Goal: Obtain resource: Download file/media

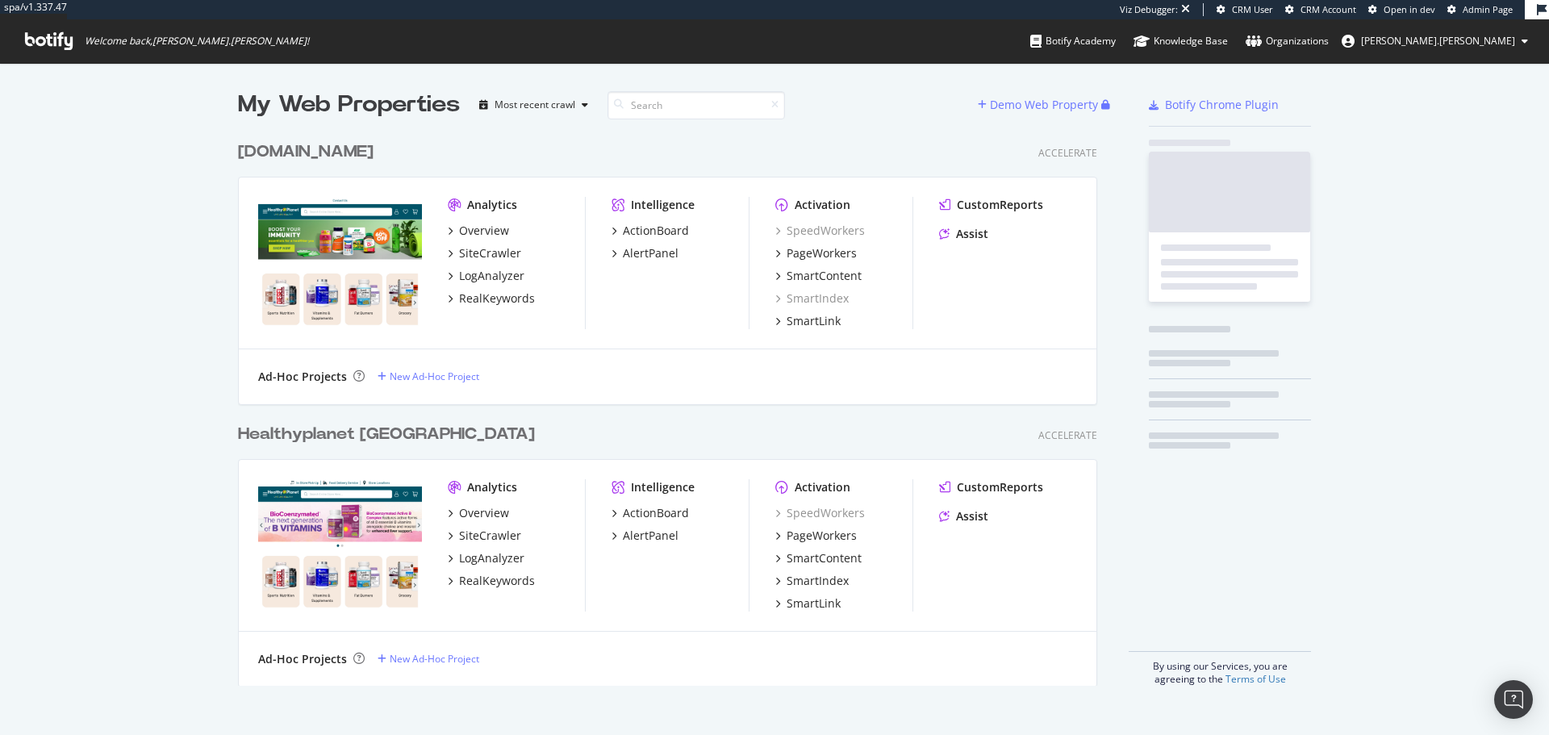
scroll to position [553, 860]
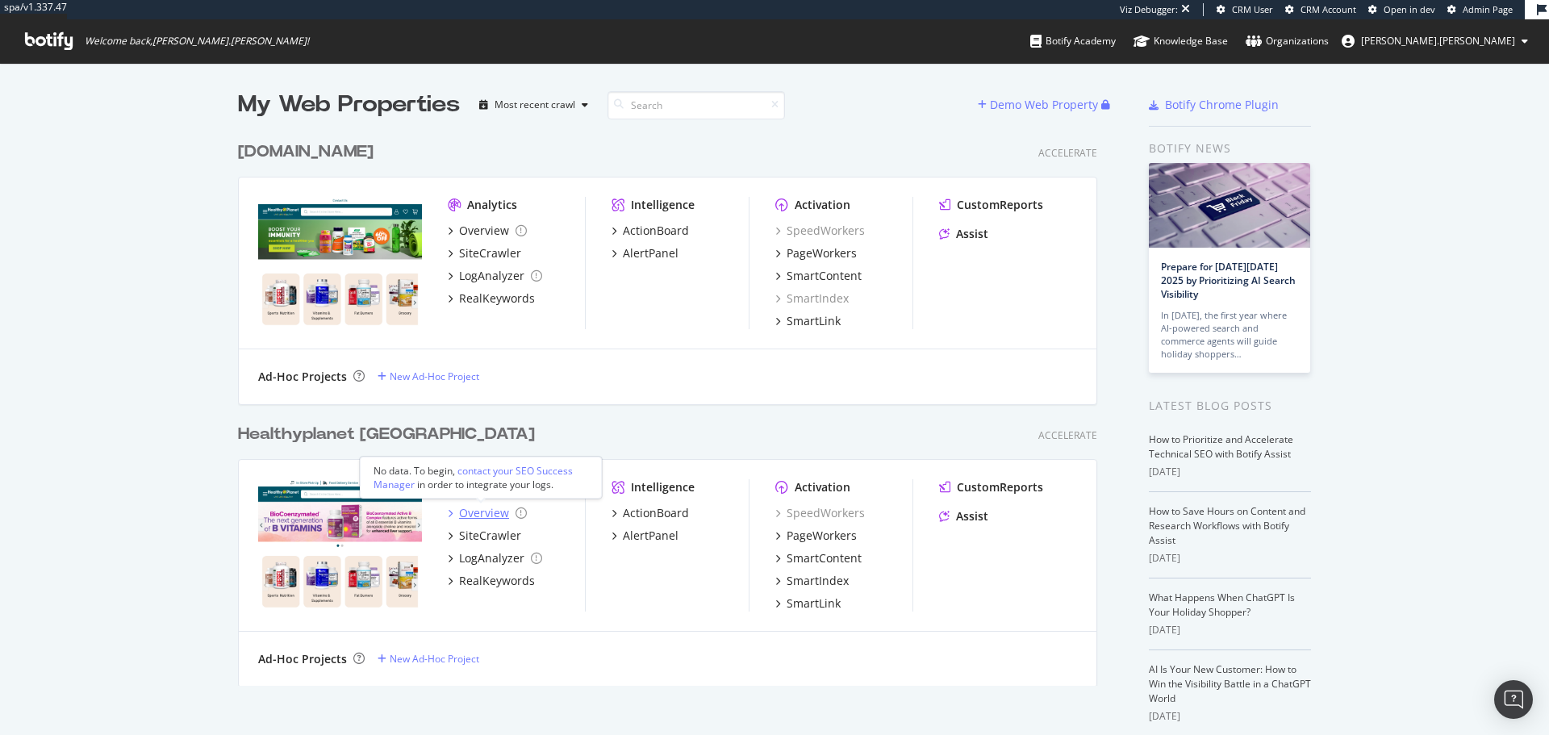
click at [470, 507] on div "Overview" at bounding box center [484, 513] width 50 height 16
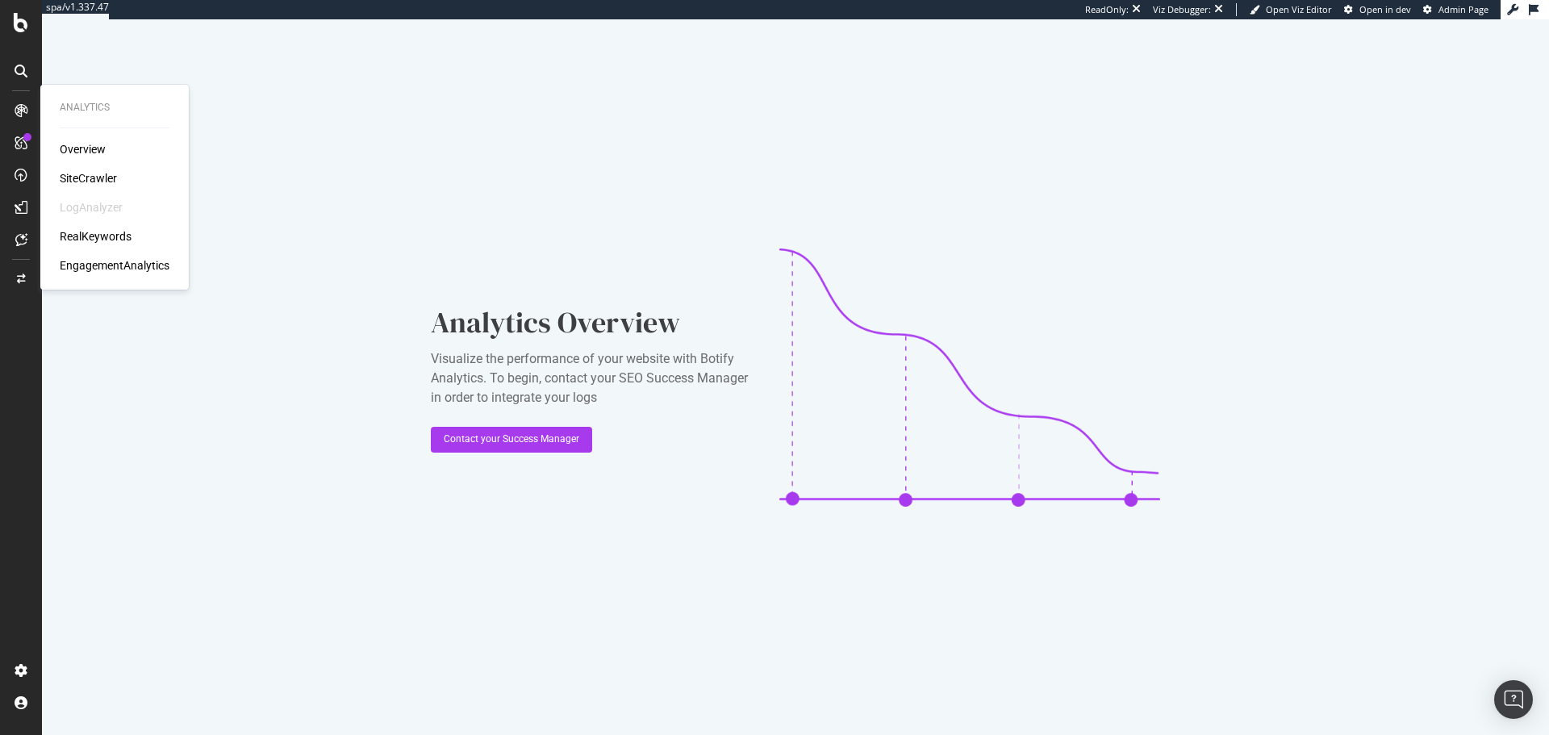
click at [116, 232] on div "RealKeywords" at bounding box center [96, 236] width 72 height 16
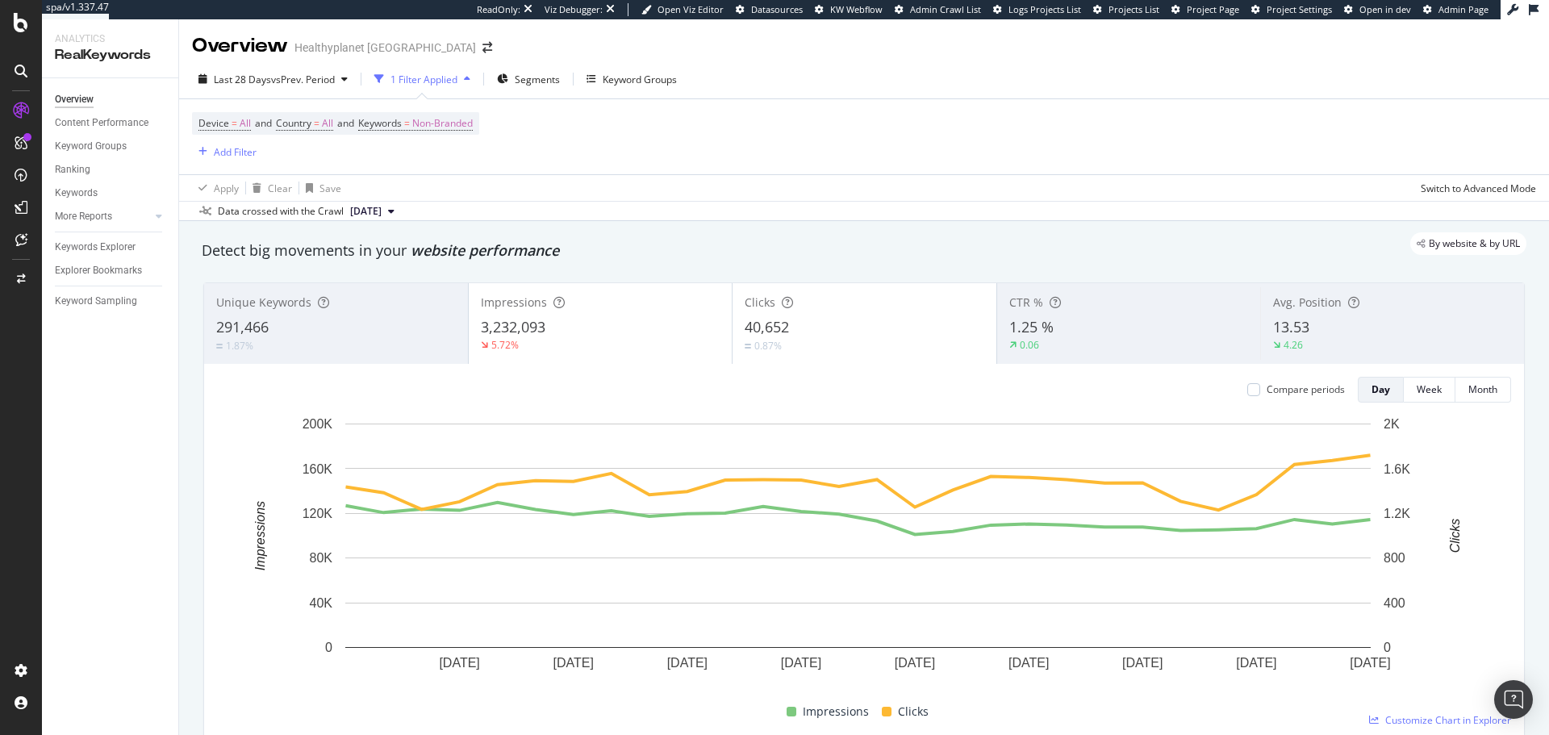
click at [382, 212] on span "[DATE]" at bounding box center [365, 211] width 31 height 15
click at [1431, 392] on button "Week" at bounding box center [1430, 390] width 52 height 26
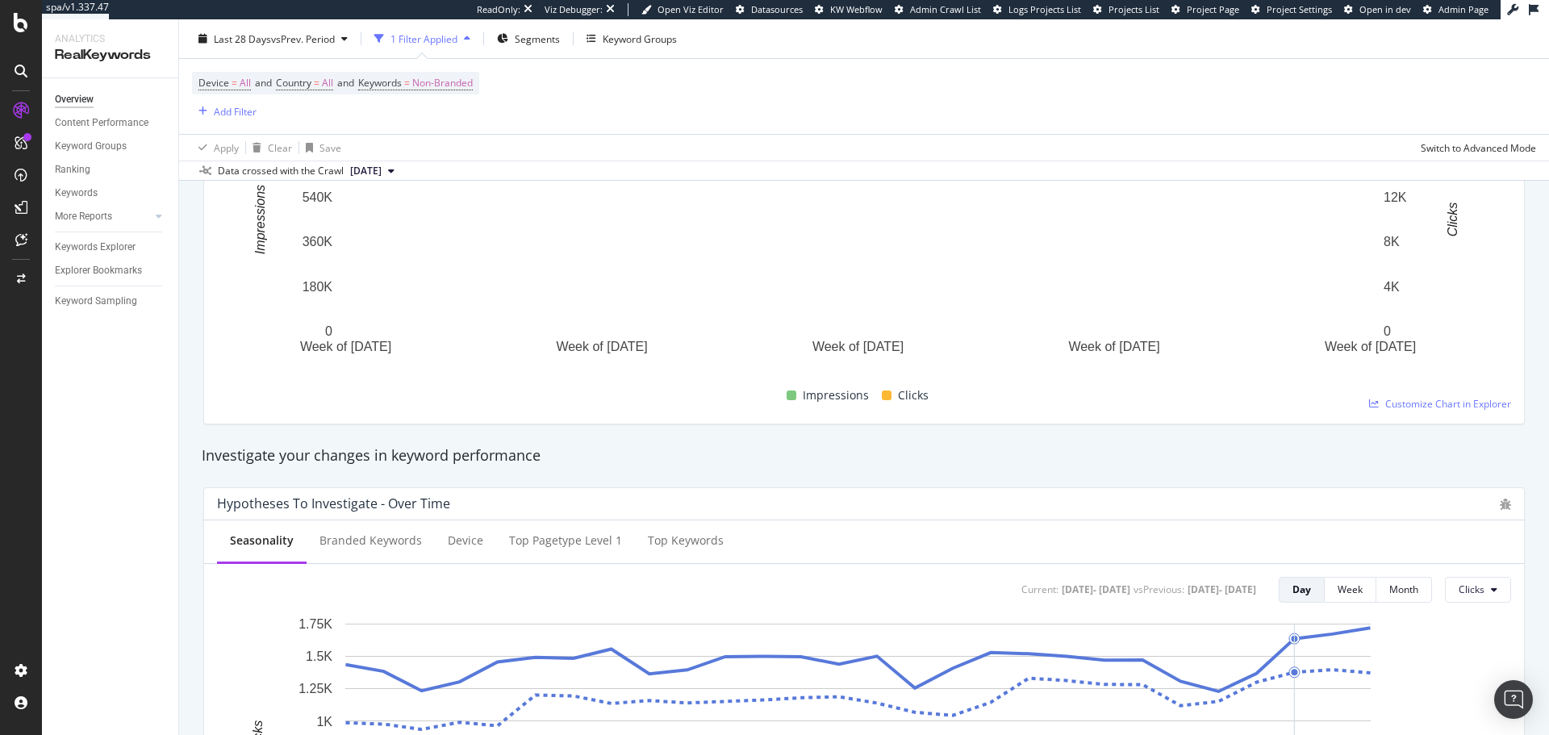
scroll to position [295, 0]
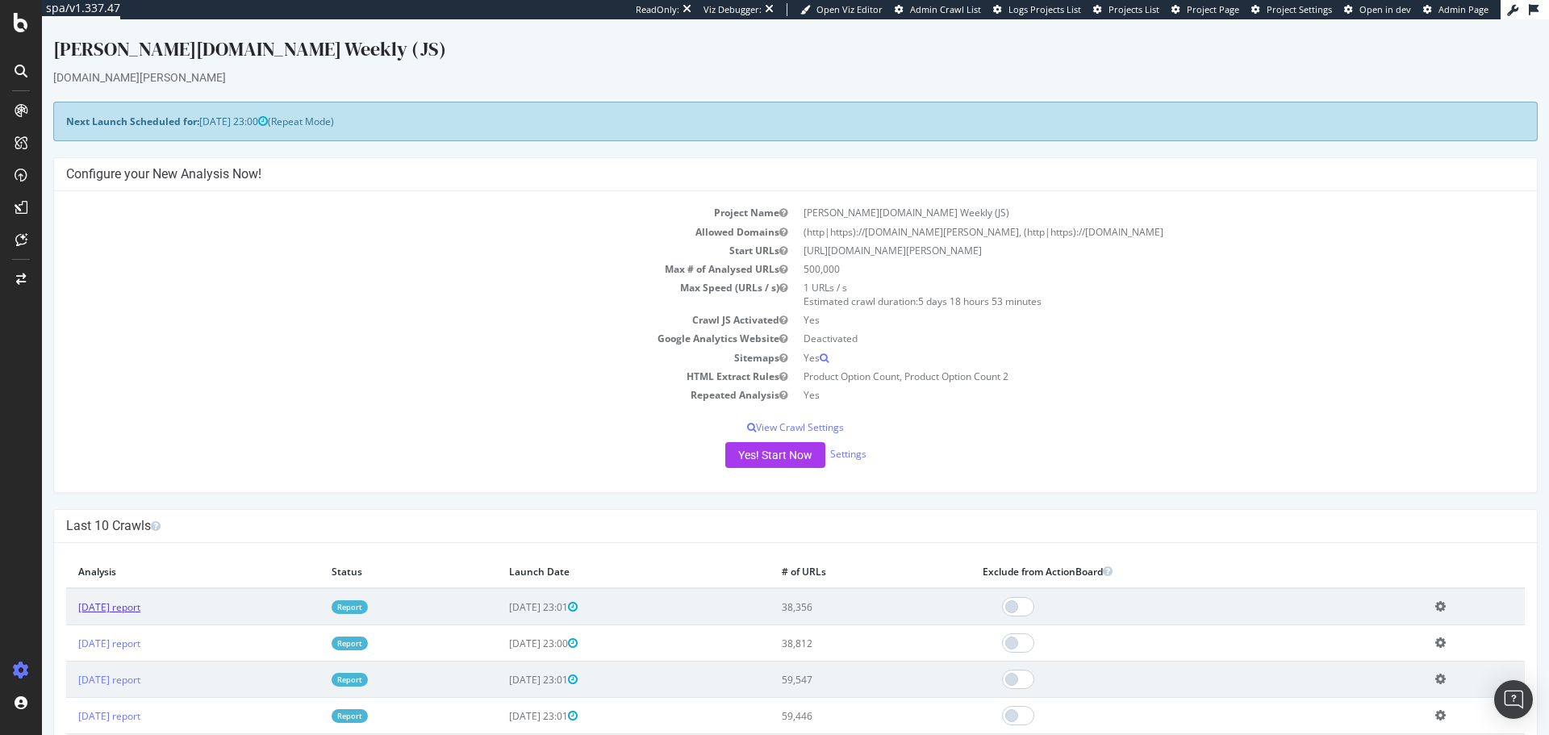
click at [123, 609] on link "2025 Sep. 28th report" at bounding box center [109, 607] width 62 height 14
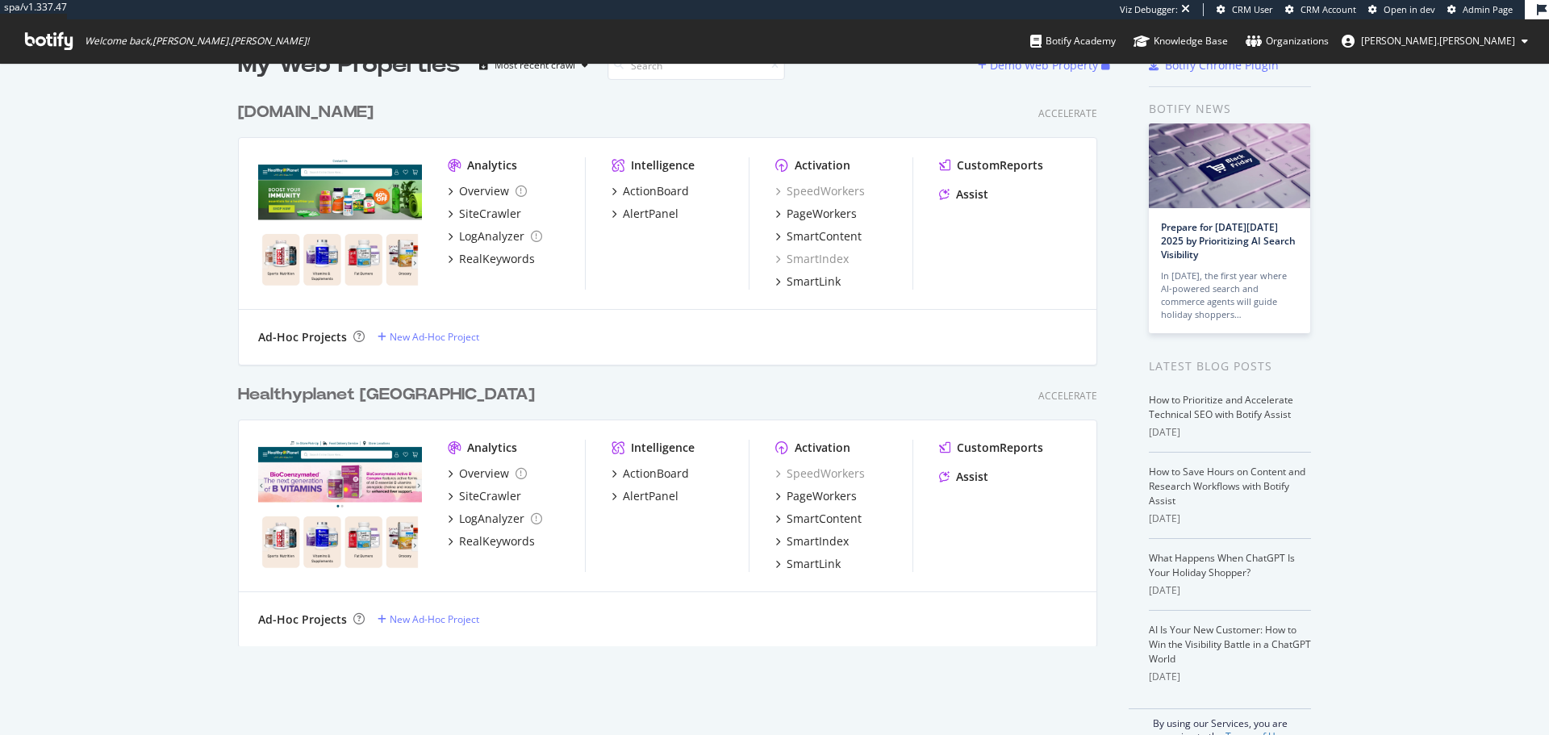
scroll to position [73, 0]
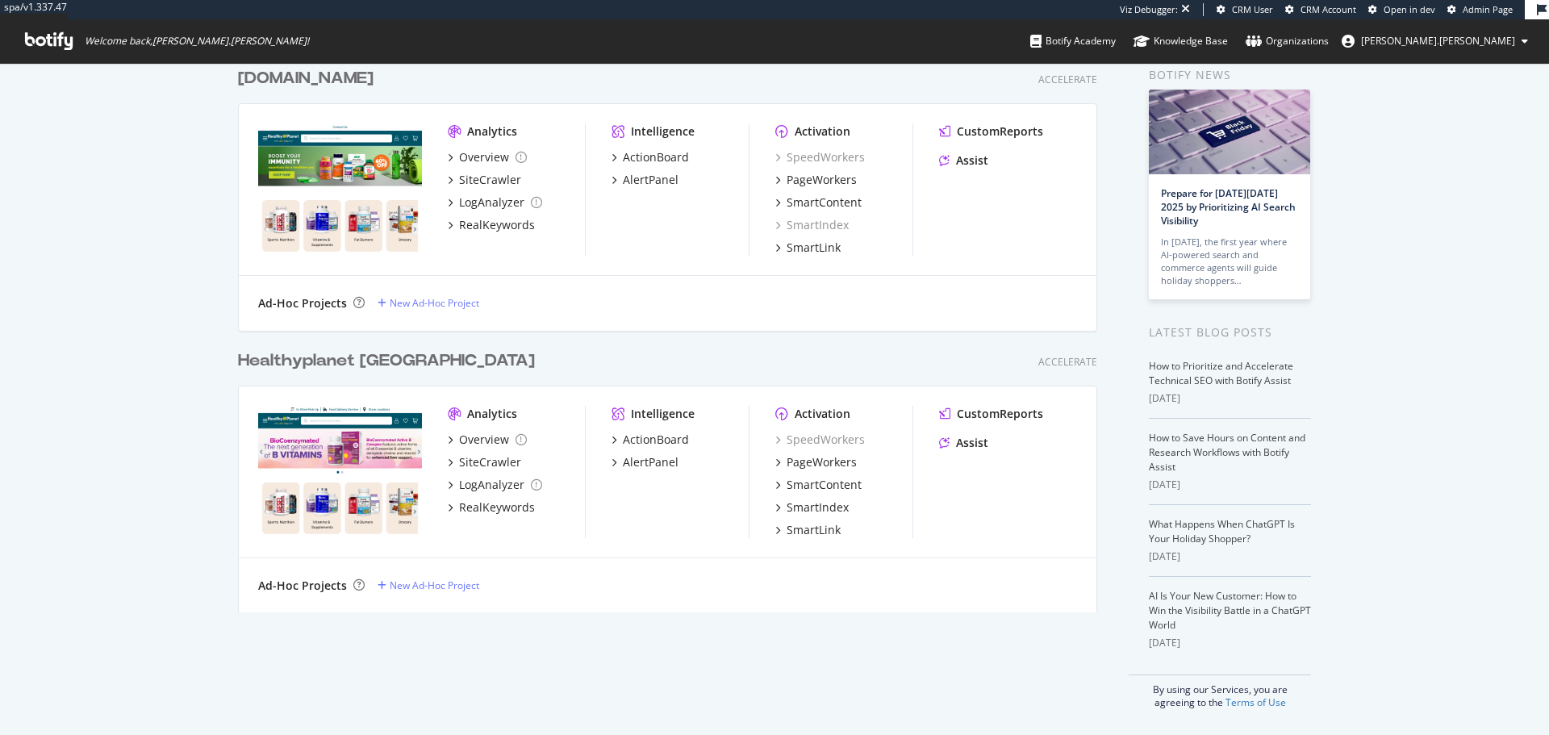
click at [362, 437] on img "grid" at bounding box center [340, 471] width 164 height 131
click at [386, 376] on div "Healthyplanet Canada Accelerate Analytics Overview SiteCrawler LogAnalyzer Real…" at bounding box center [674, 471] width 872 height 282
click at [391, 357] on div "Healthyplanet [GEOGRAPHIC_DATA]" at bounding box center [386, 360] width 297 height 23
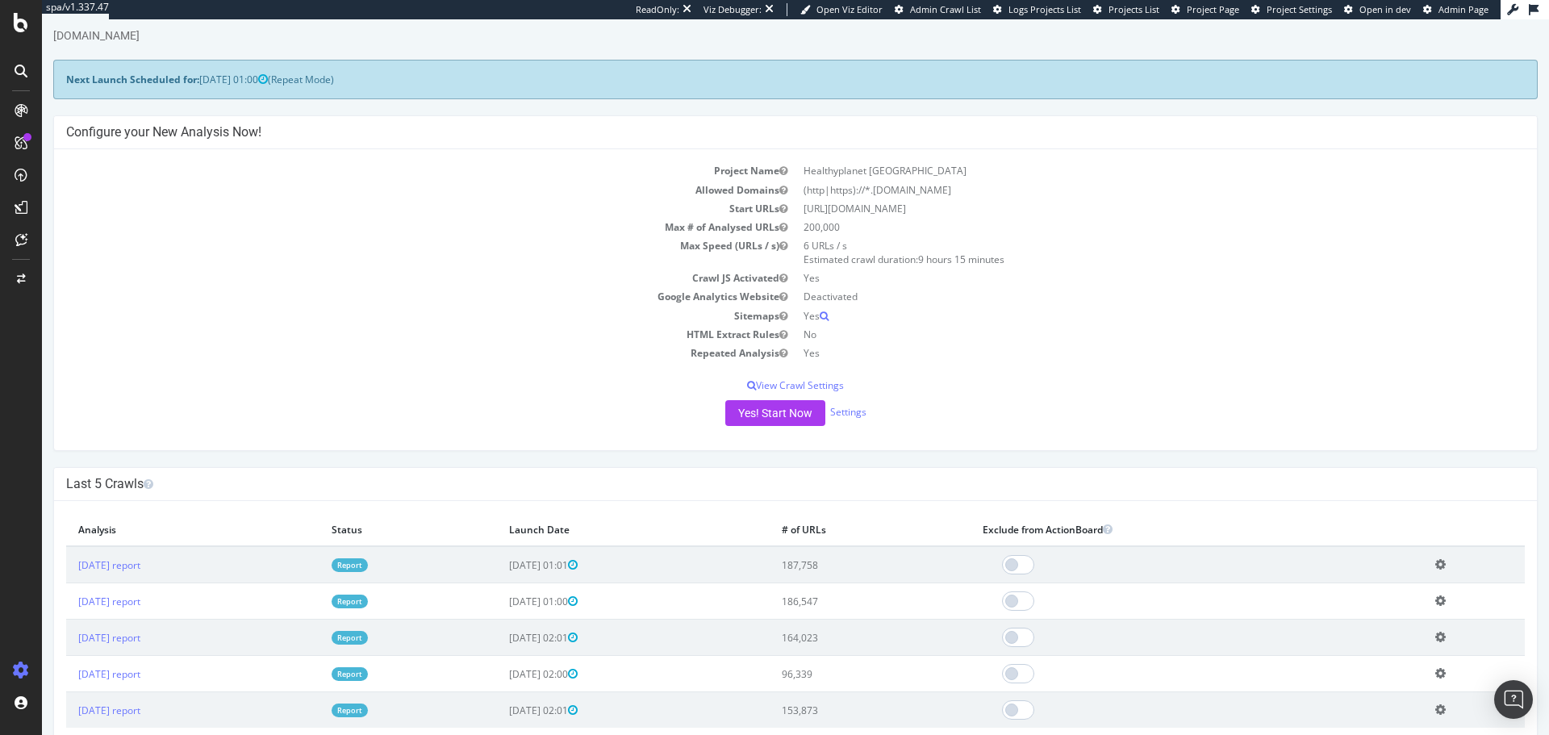
scroll to position [81, 0]
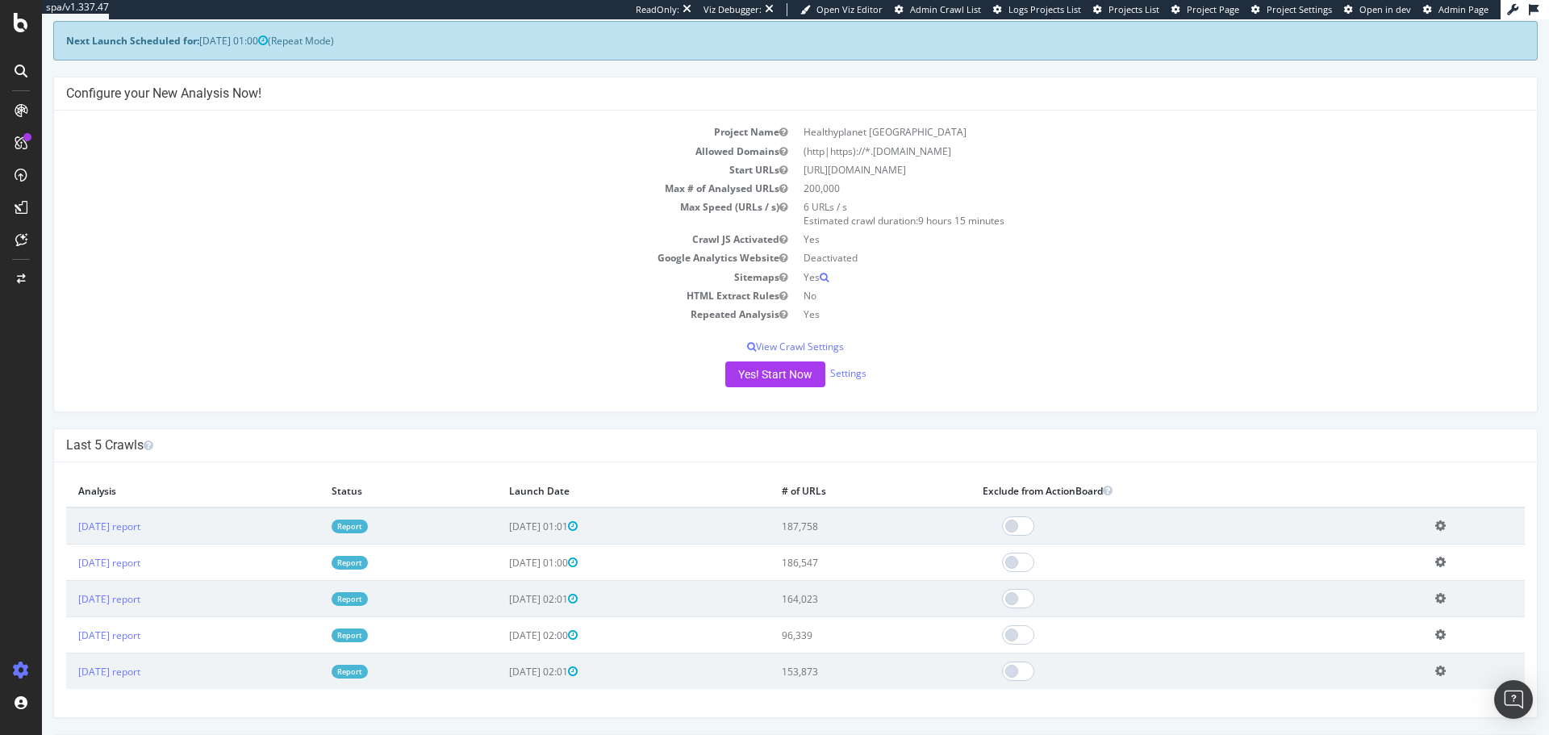
click at [123, 515] on td "2025 Sep. 17th report" at bounding box center [192, 526] width 253 height 37
click at [133, 531] on link "2025 Sep. 17th report" at bounding box center [109, 527] width 62 height 14
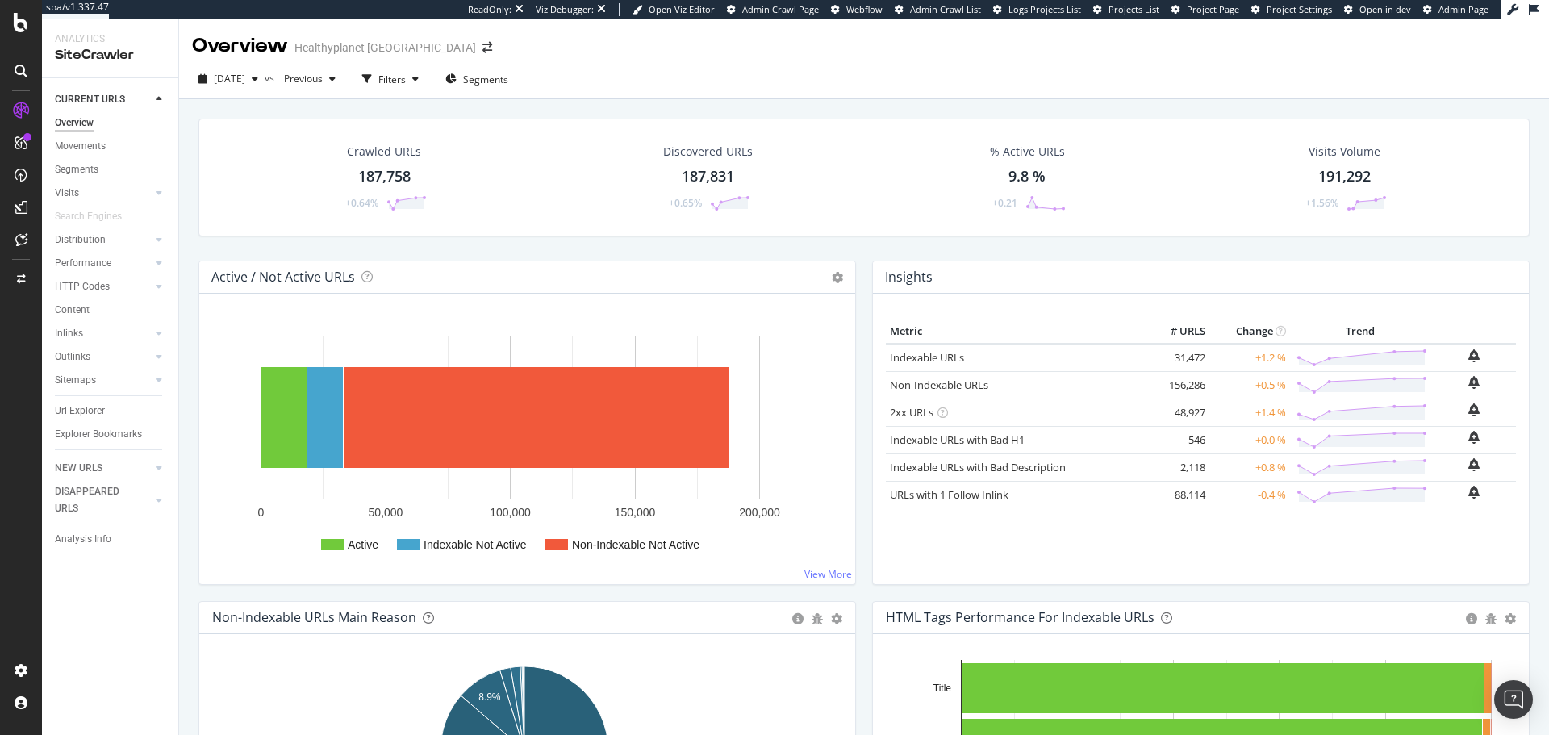
click at [407, 154] on div "Crawled URLs" at bounding box center [384, 152] width 74 height 16
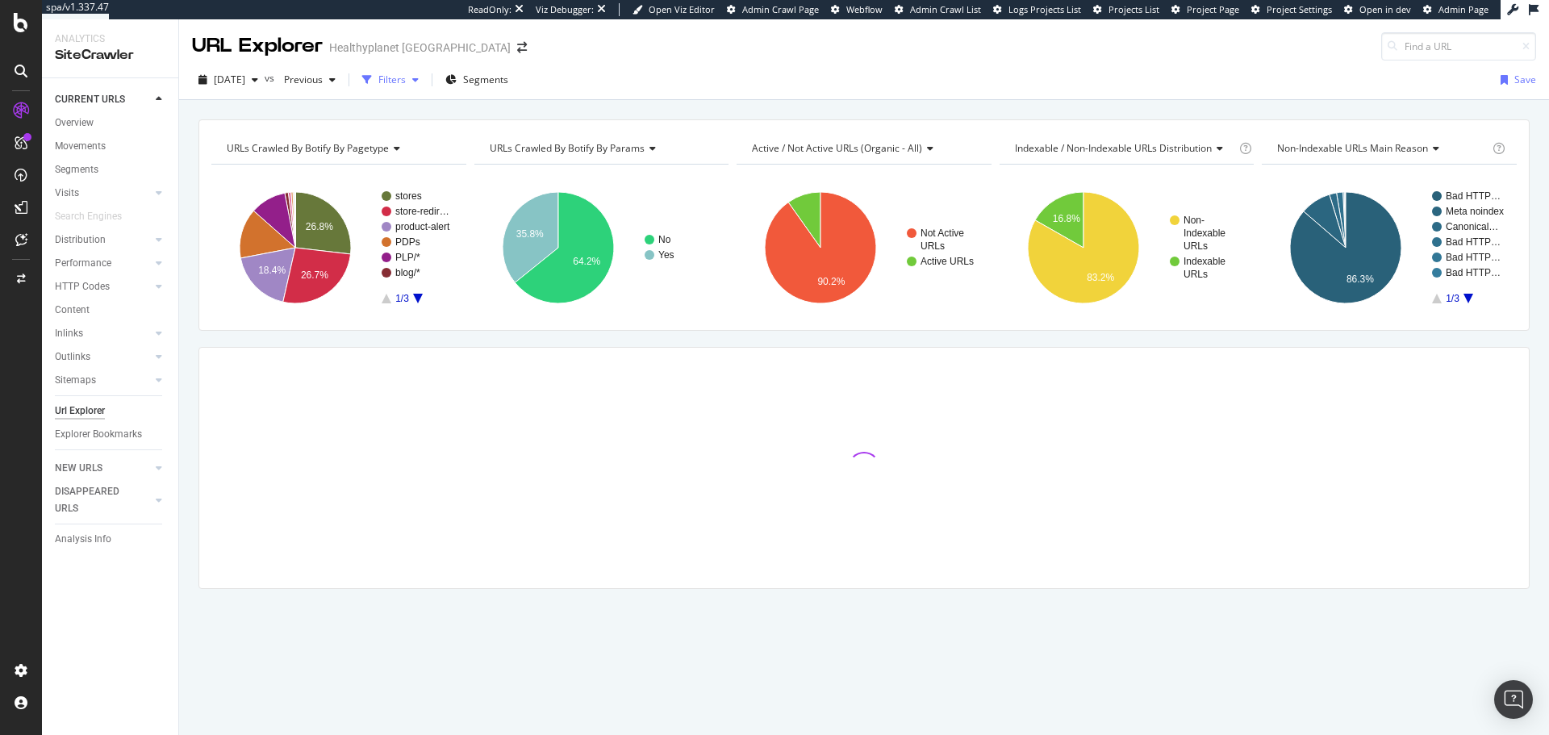
click at [406, 80] on div "Filters" at bounding box center [391, 80] width 27 height 14
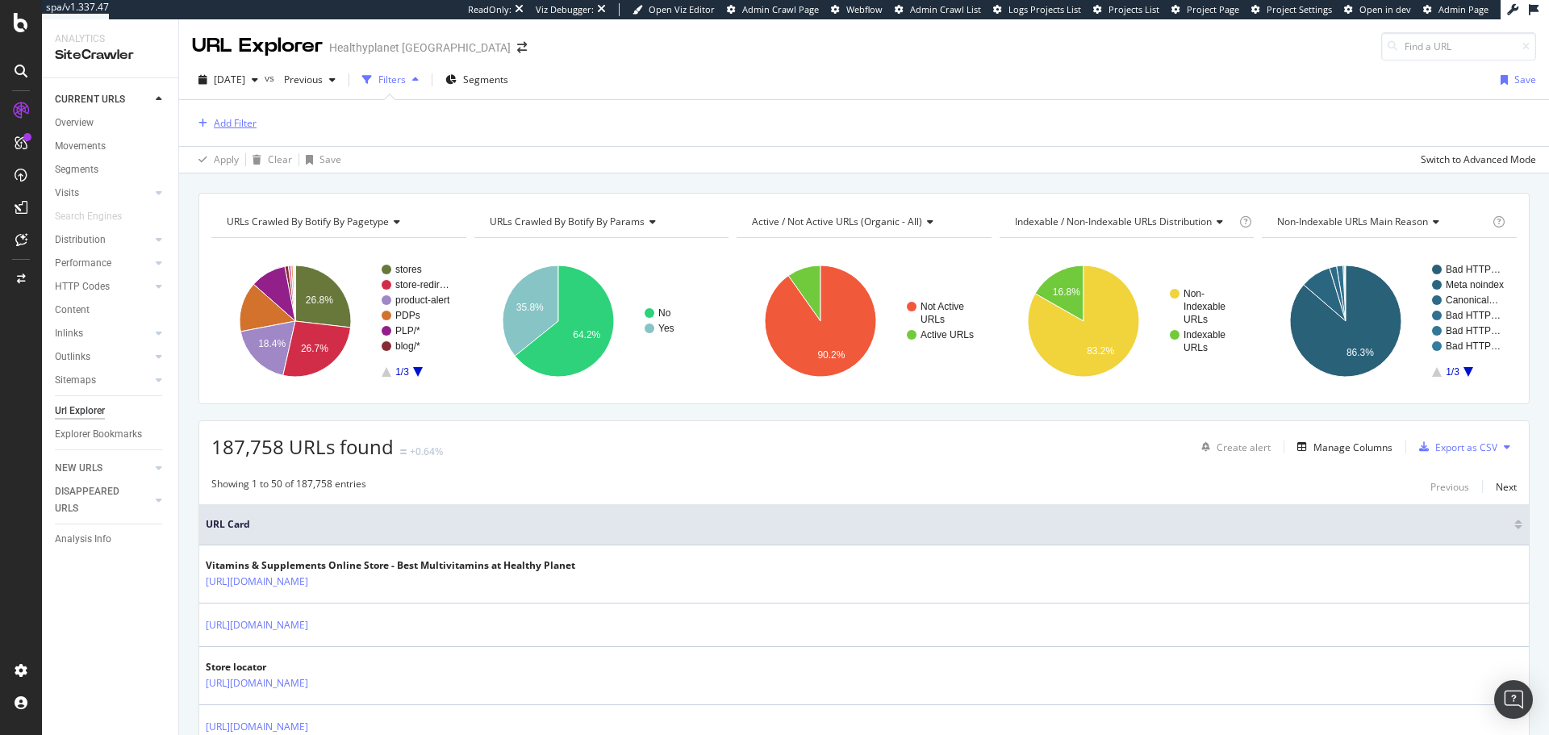
click at [226, 124] on div "Add Filter" at bounding box center [235, 123] width 43 height 14
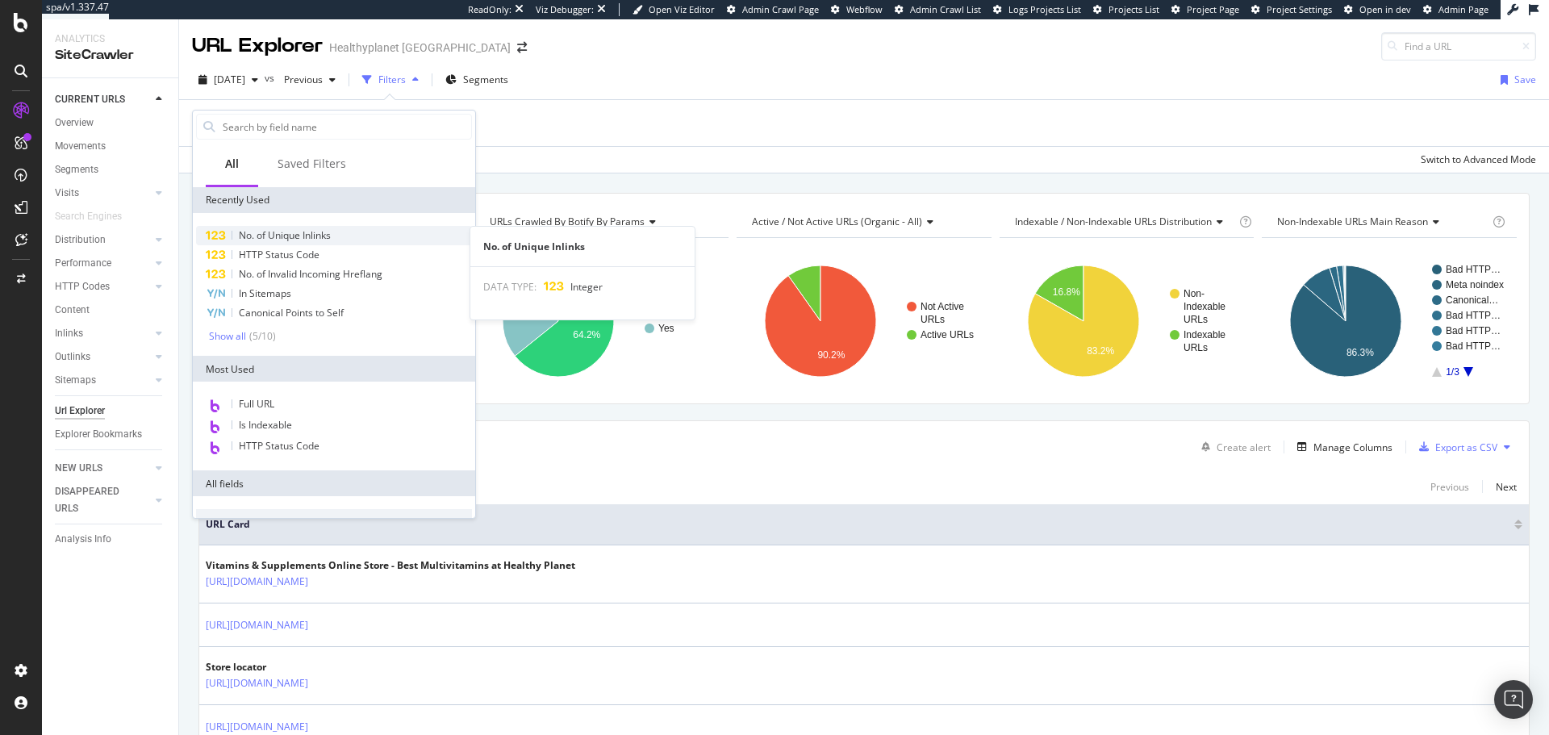
type input "m"
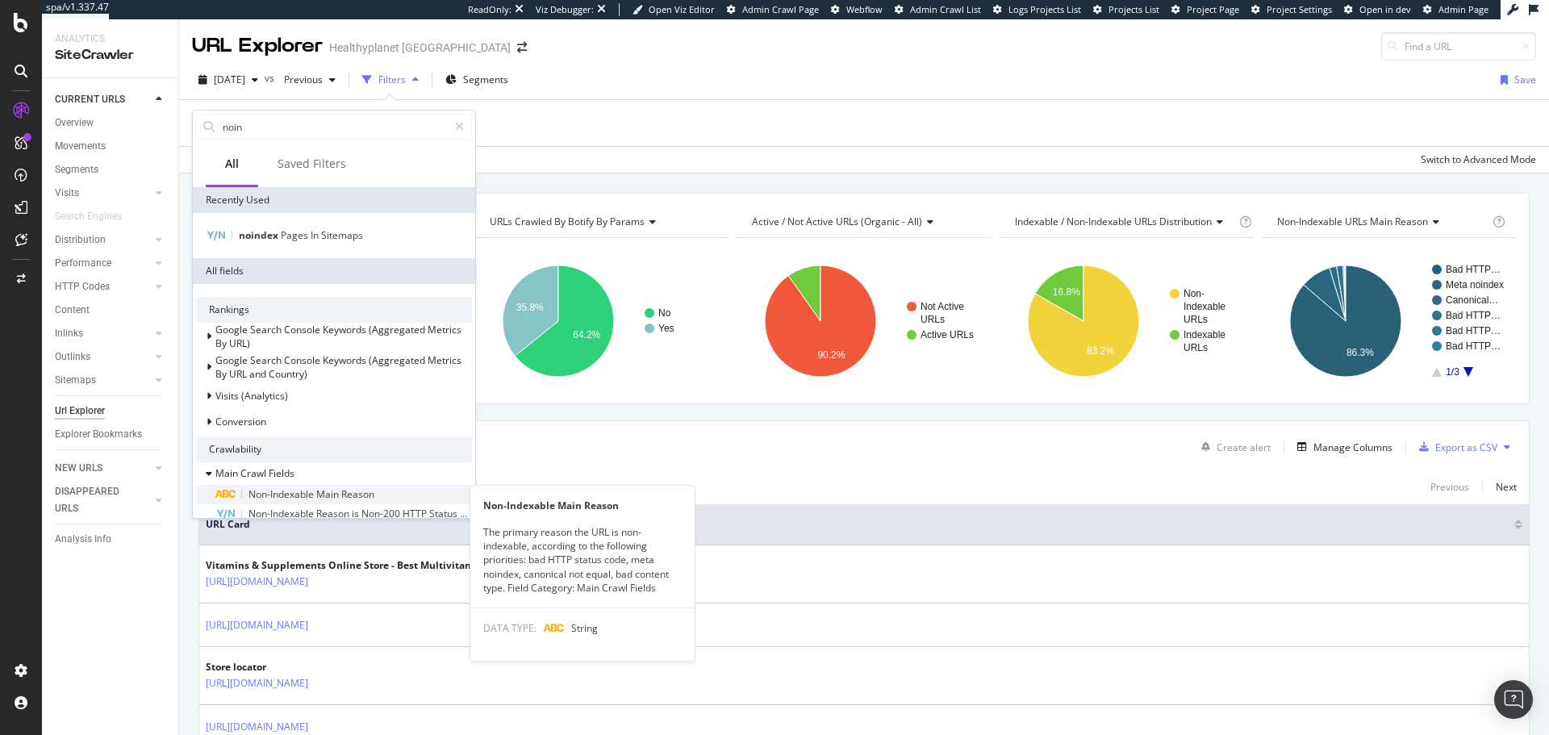
type input "noin"
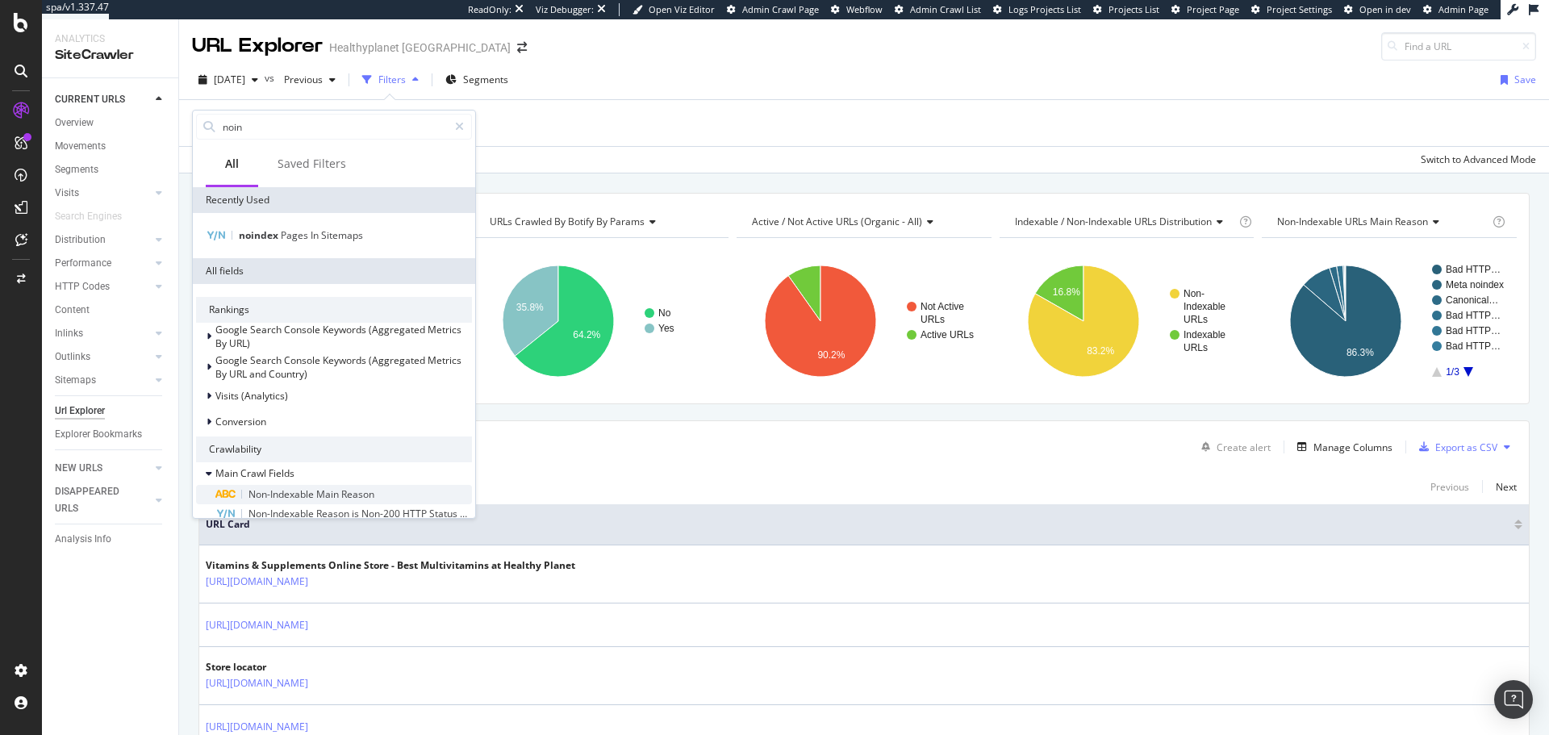
click at [331, 493] on span "Main" at bounding box center [328, 494] width 25 height 14
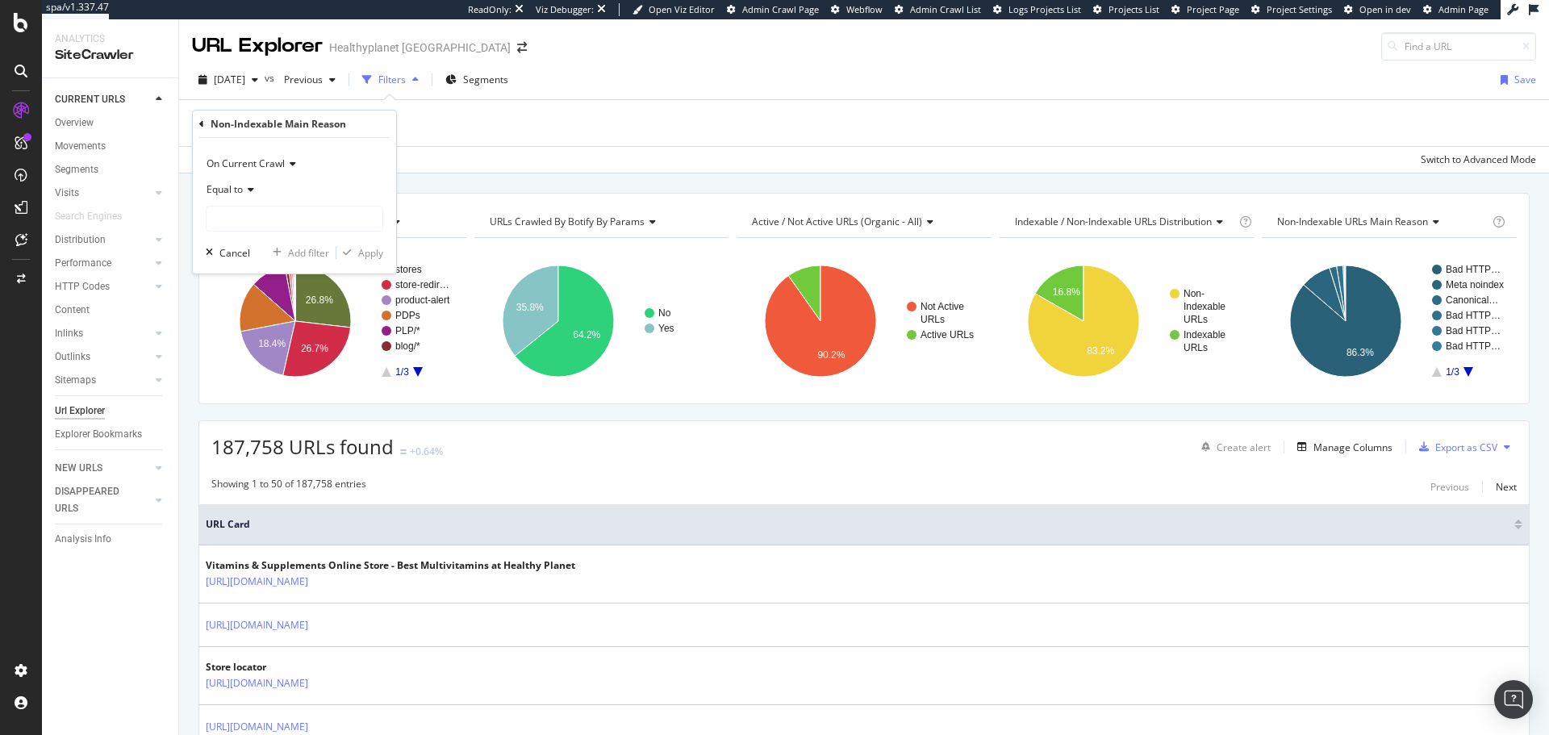
click at [235, 190] on span "Equal to" at bounding box center [225, 189] width 36 height 14
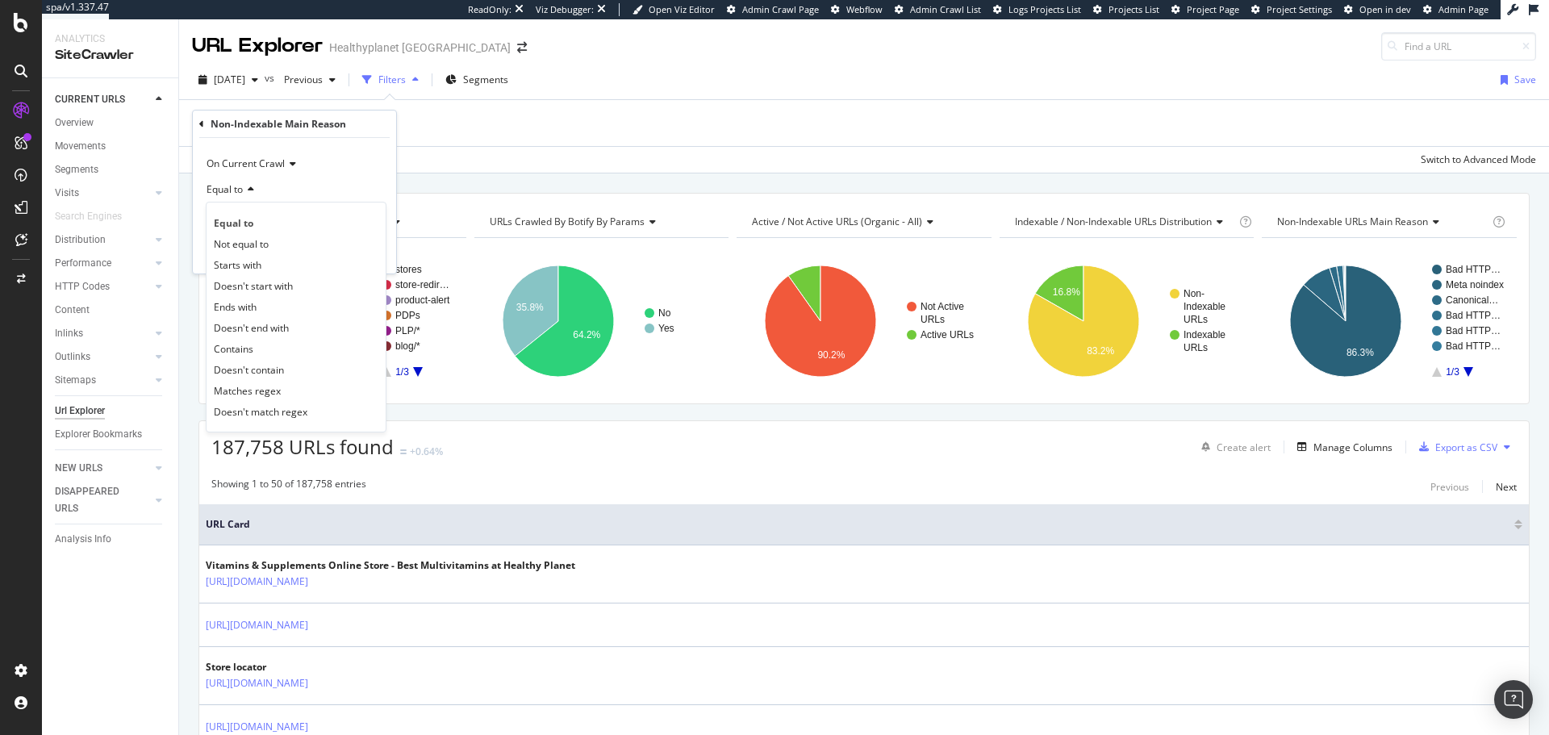
click at [261, 218] on div "Equal to" at bounding box center [296, 222] width 173 height 21
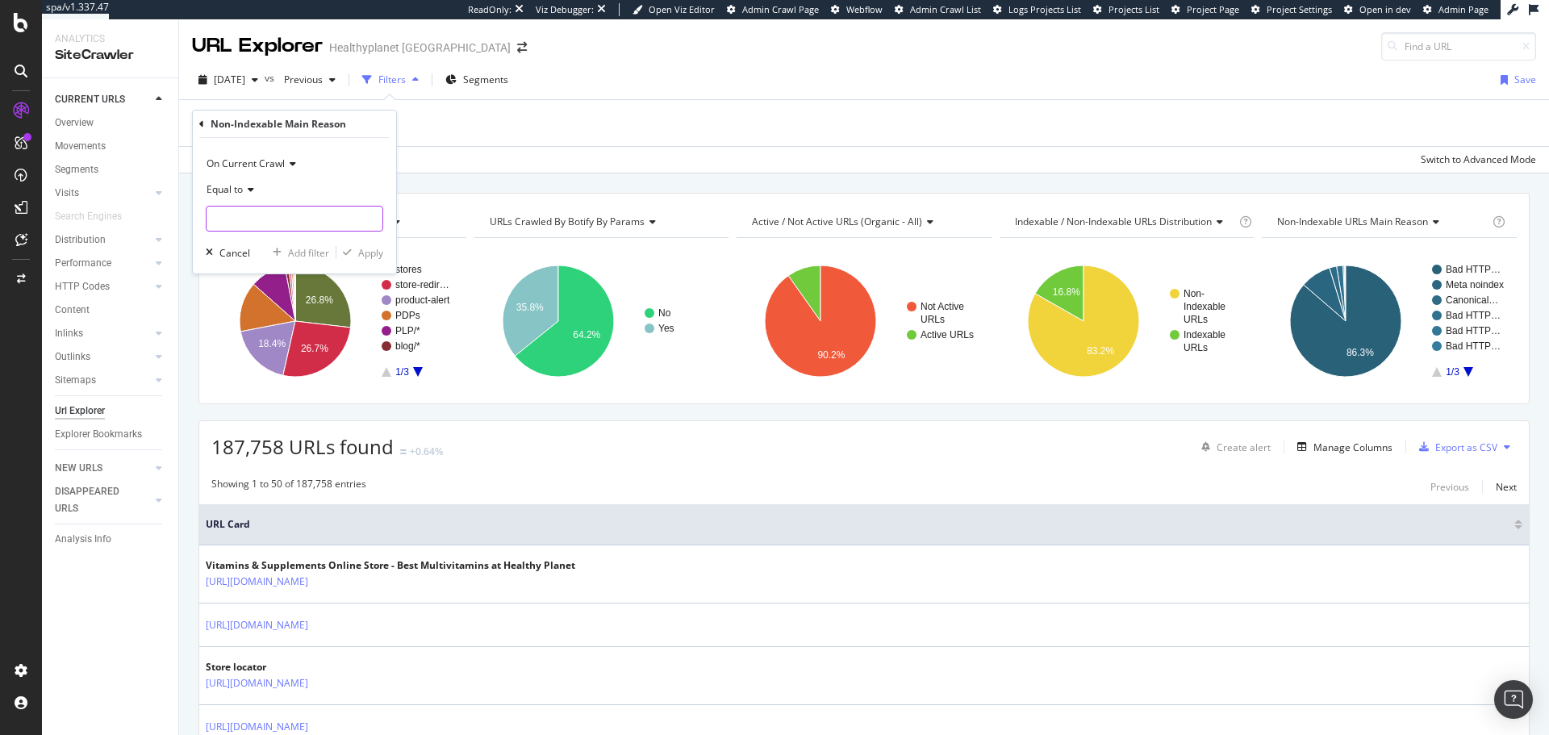
click at [233, 215] on input "text" at bounding box center [295, 219] width 176 height 26
click at [226, 127] on div "Add Filter" at bounding box center [235, 123] width 43 height 14
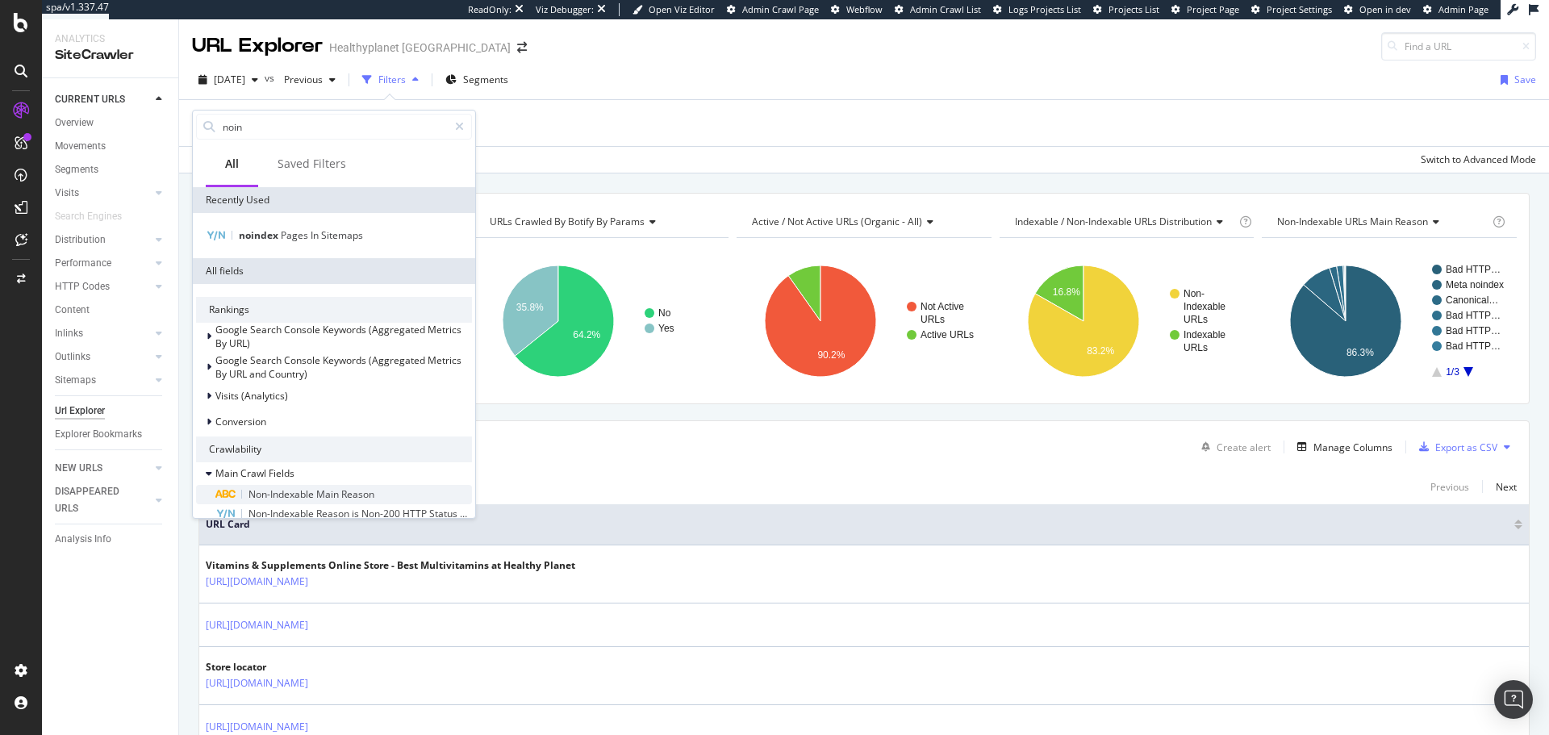
click at [309, 497] on span "Non-Indexable" at bounding box center [283, 494] width 68 height 14
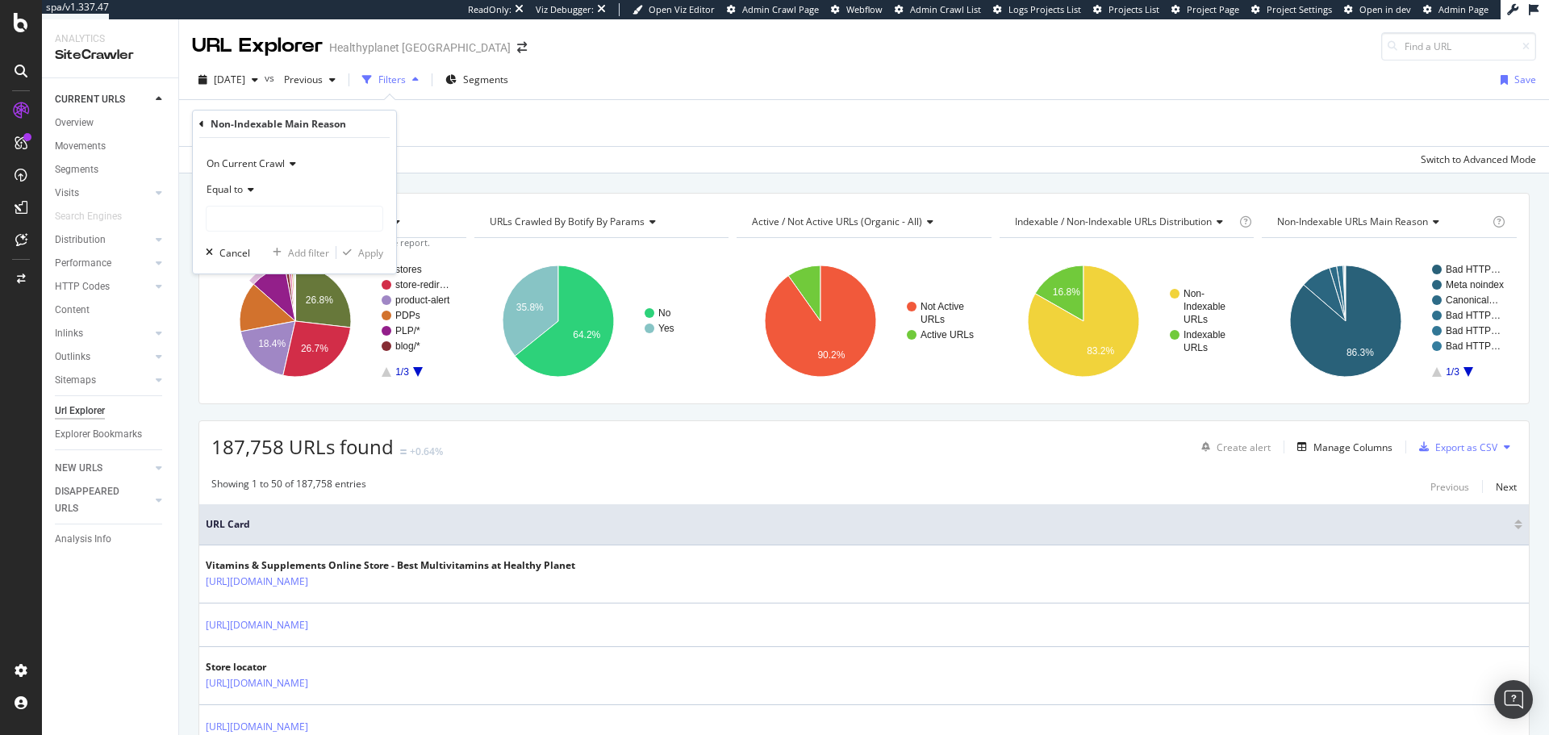
click at [254, 187] on icon at bounding box center [248, 190] width 11 height 10
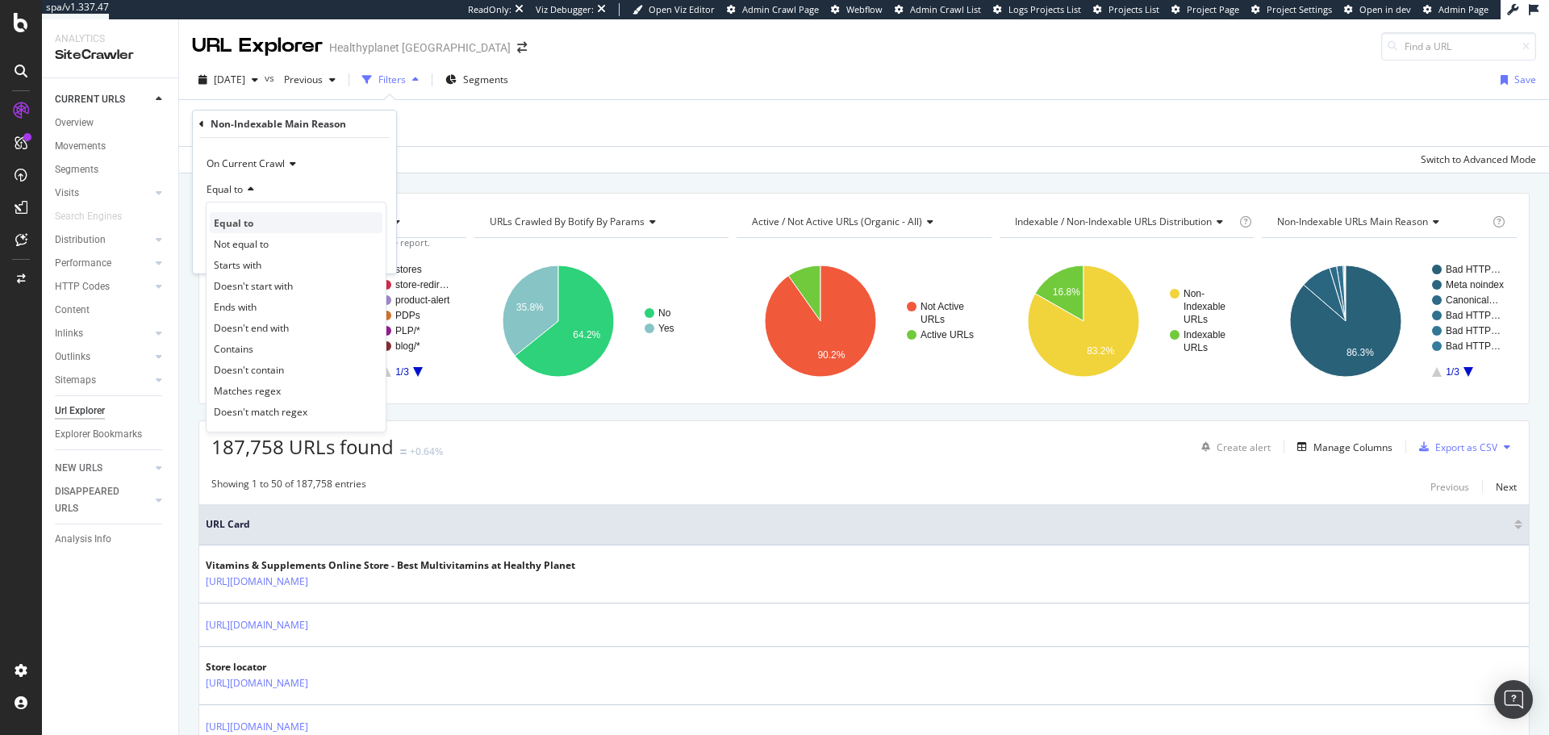
click at [240, 223] on span "Equal to" at bounding box center [234, 223] width 40 height 14
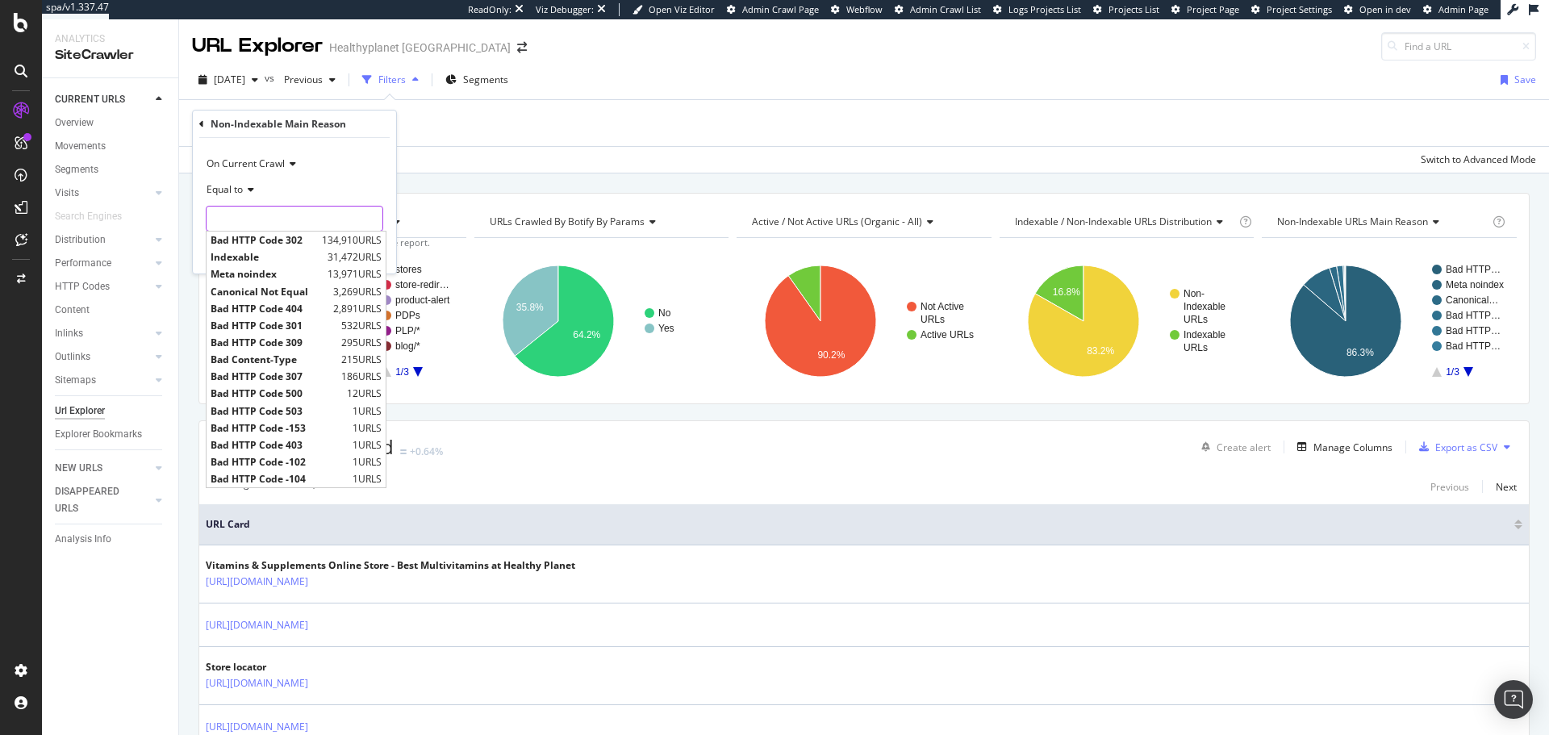
click at [265, 224] on input "text" at bounding box center [295, 219] width 176 height 26
click at [295, 273] on span "Meta noindex" at bounding box center [267, 274] width 113 height 14
type input "Meta noindex"
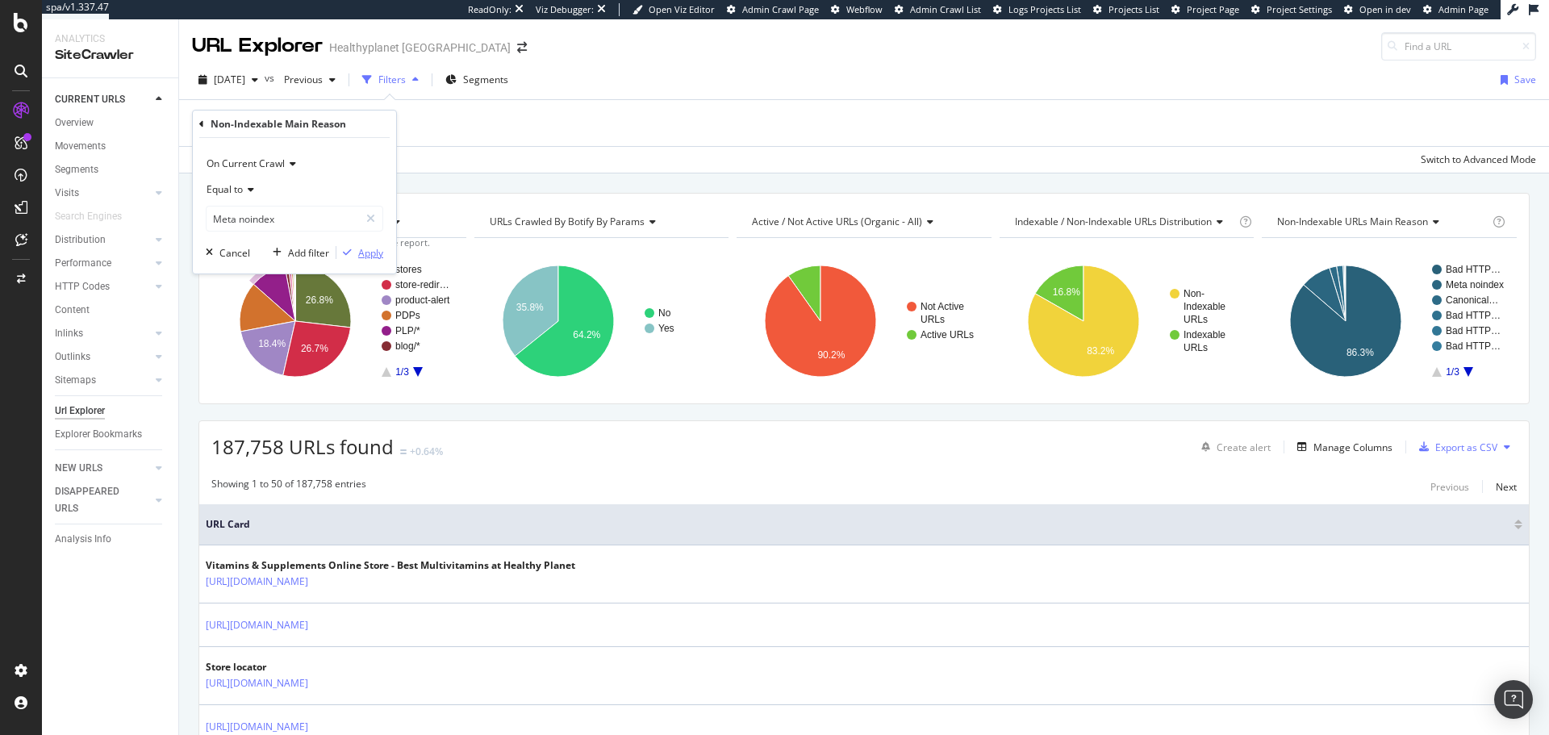
click at [366, 247] on div "Apply" at bounding box center [370, 253] width 25 height 14
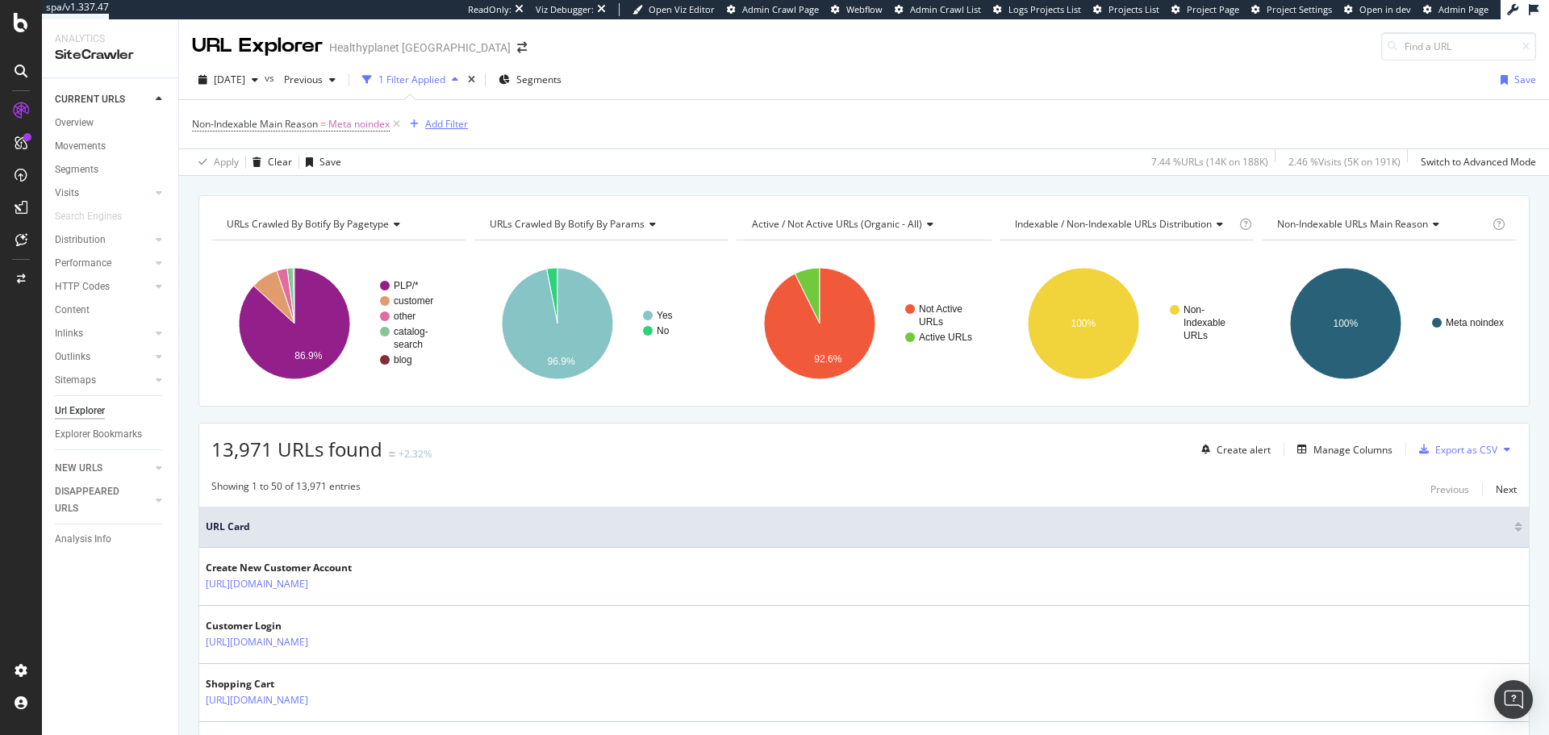
click at [445, 130] on div "Add Filter" at bounding box center [446, 124] width 43 height 14
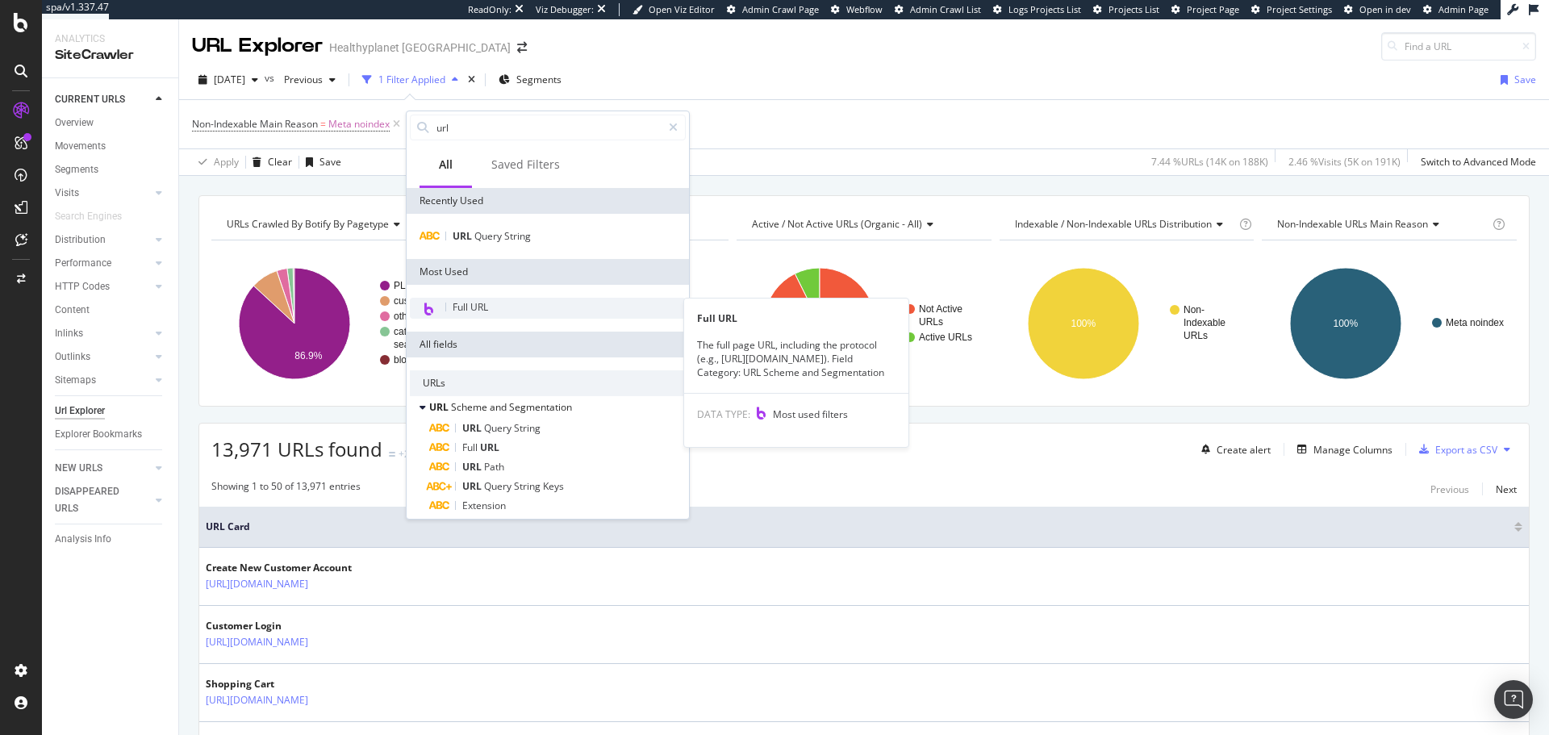
type input "url"
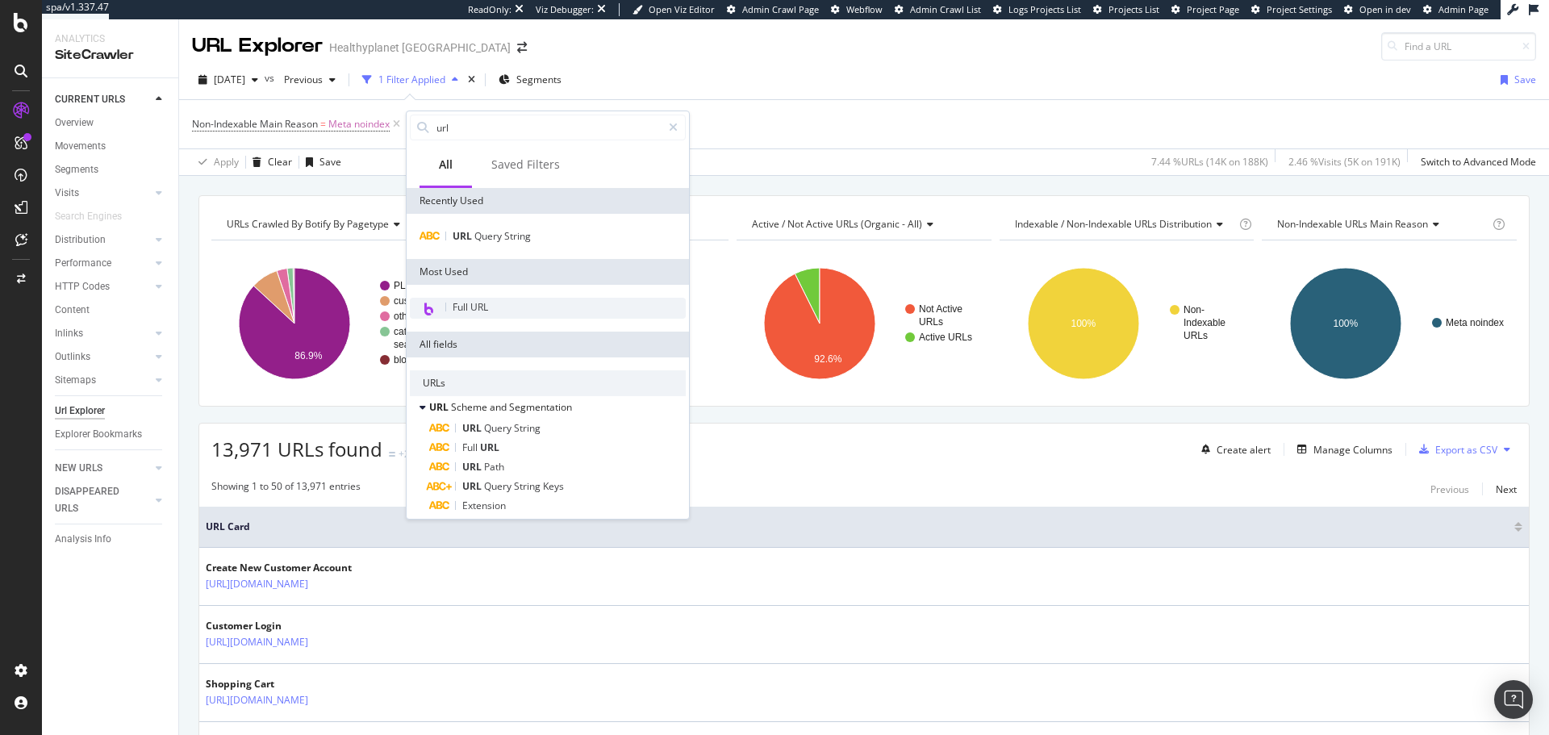
click at [541, 305] on div "Full URL" at bounding box center [548, 308] width 276 height 21
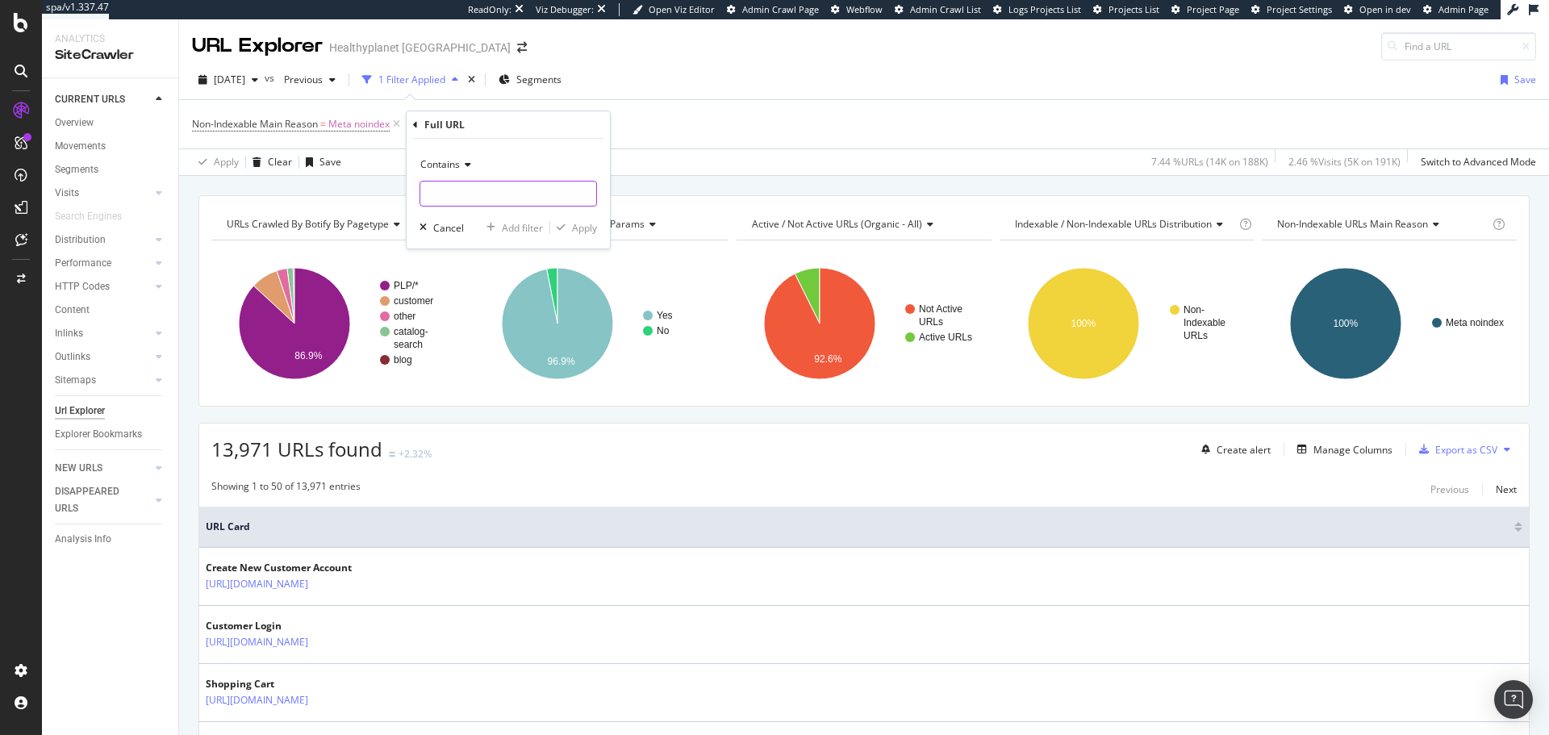
click at [502, 185] on input "text" at bounding box center [508, 194] width 176 height 26
type input "blog"
click at [573, 232] on div "Apply" at bounding box center [584, 228] width 25 height 14
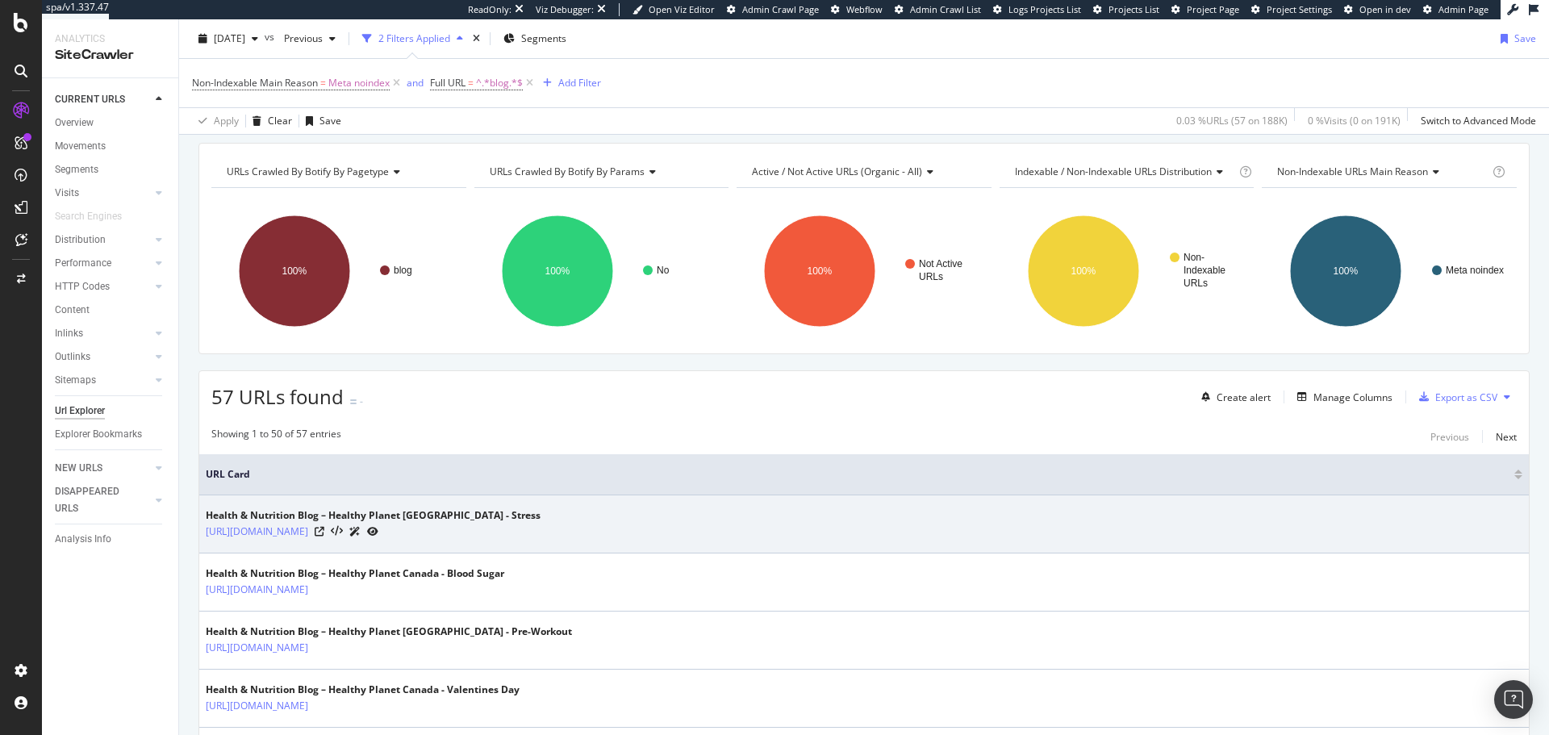
scroll to position [81, 0]
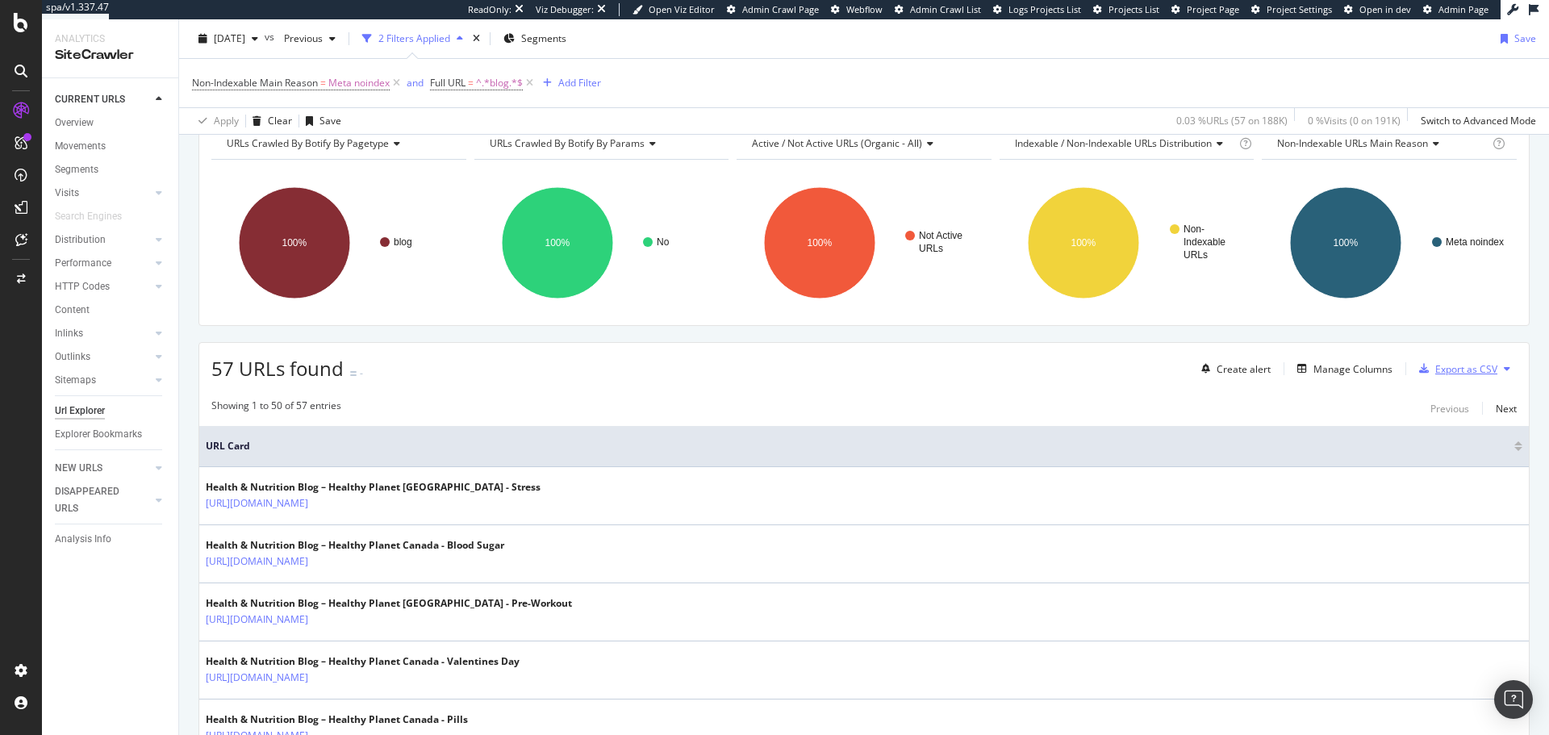
click at [1456, 364] on div "Export as CSV" at bounding box center [1466, 369] width 62 height 14
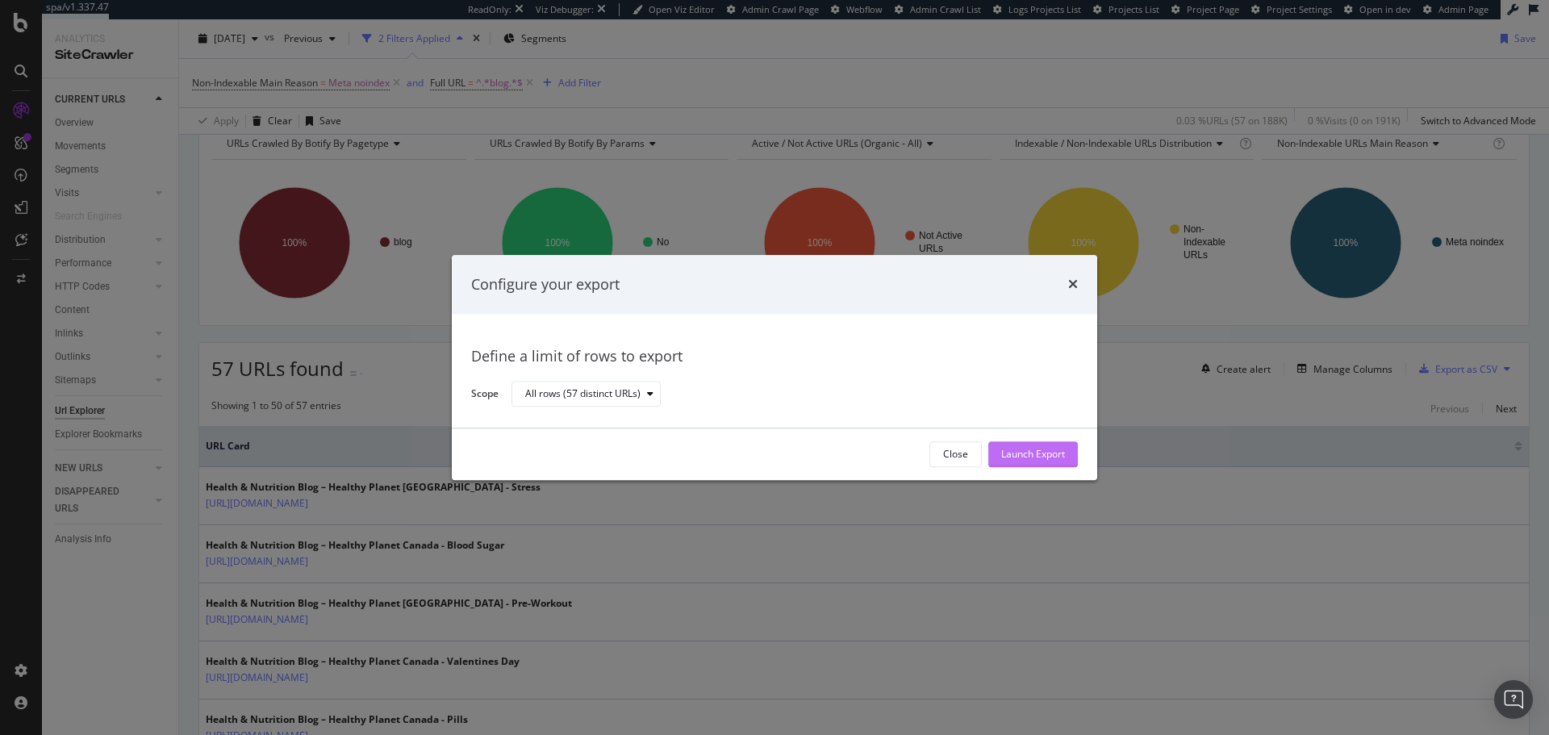
click at [1045, 456] on div "Launch Export" at bounding box center [1033, 455] width 64 height 14
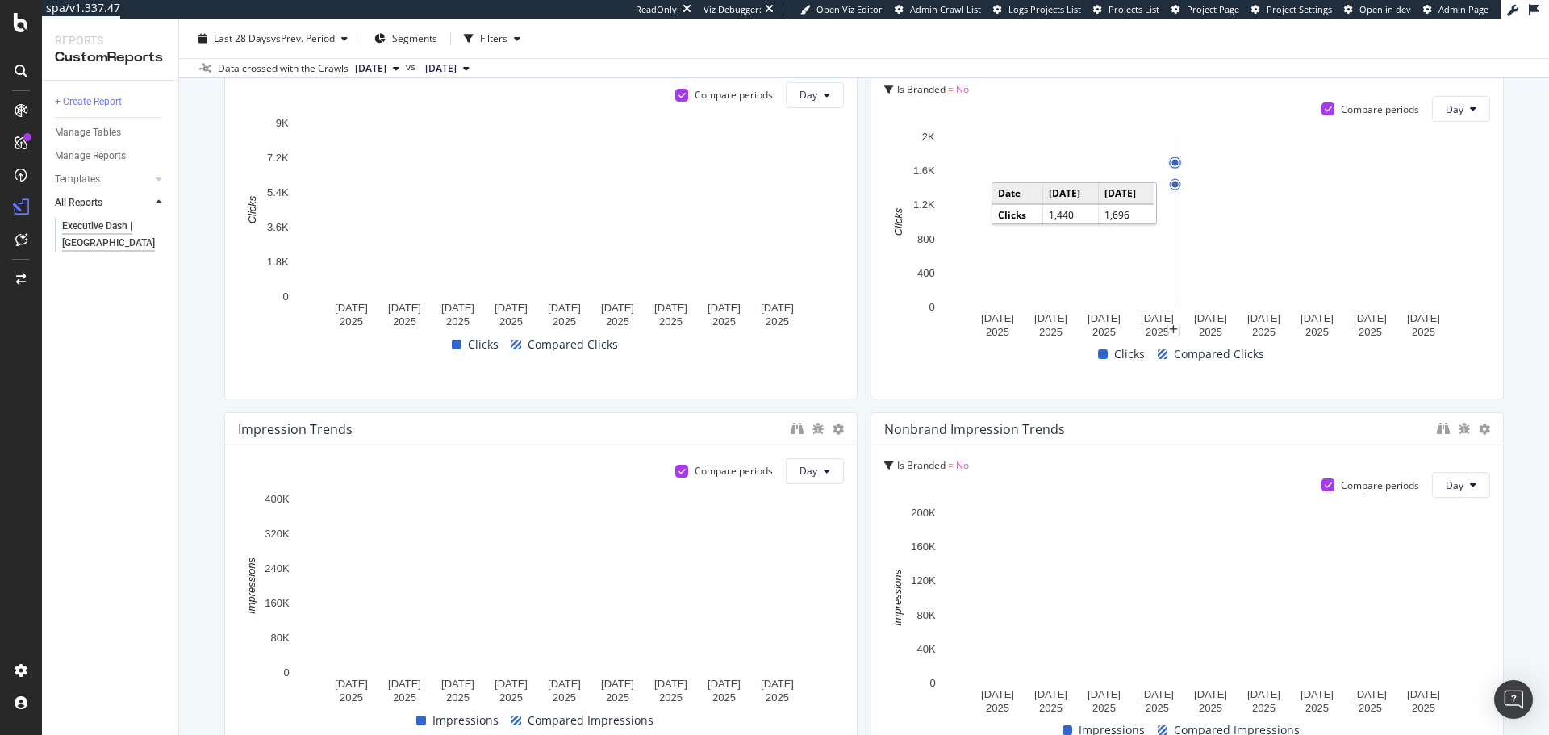
scroll to position [565, 0]
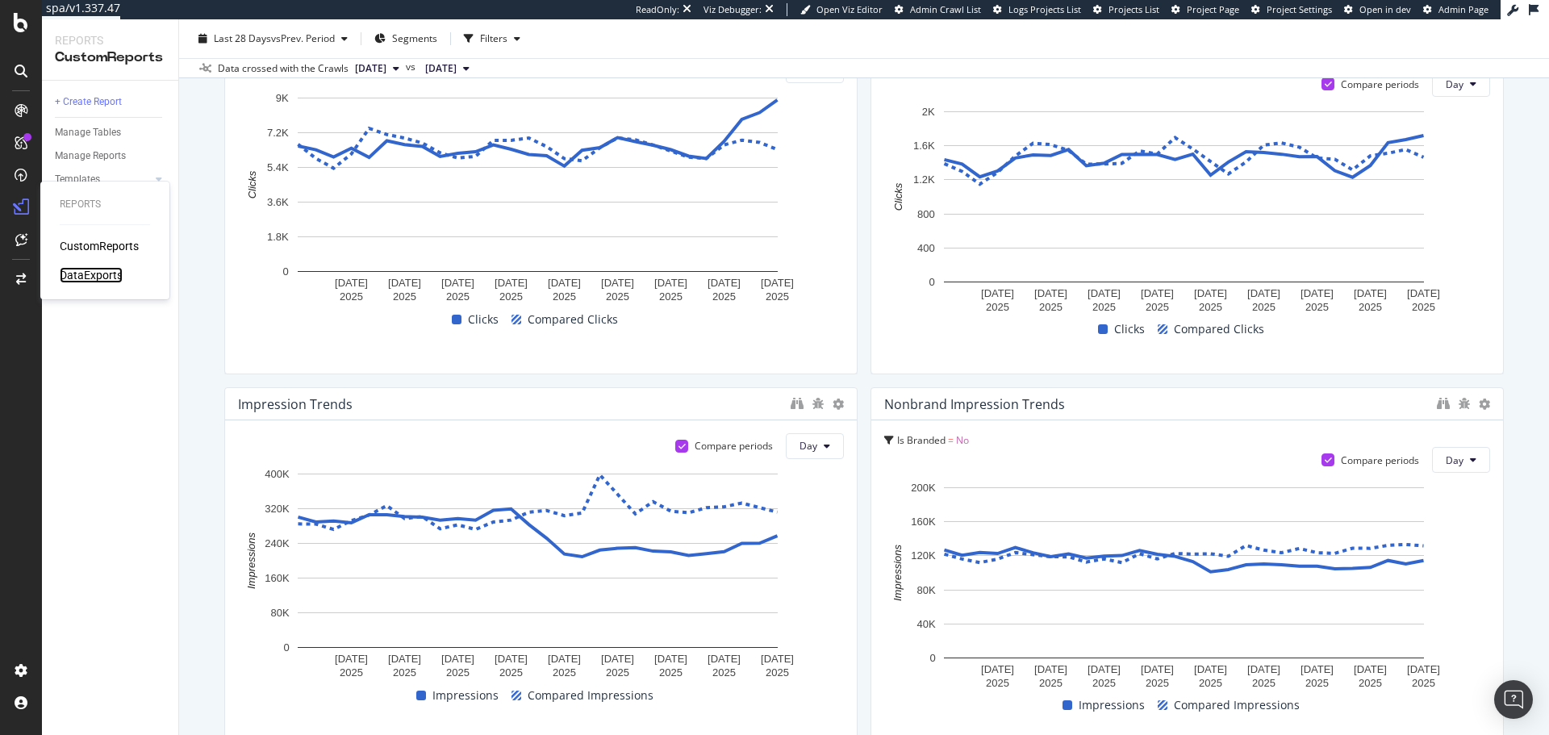
click at [69, 269] on div "DataExports" at bounding box center [91, 275] width 63 height 16
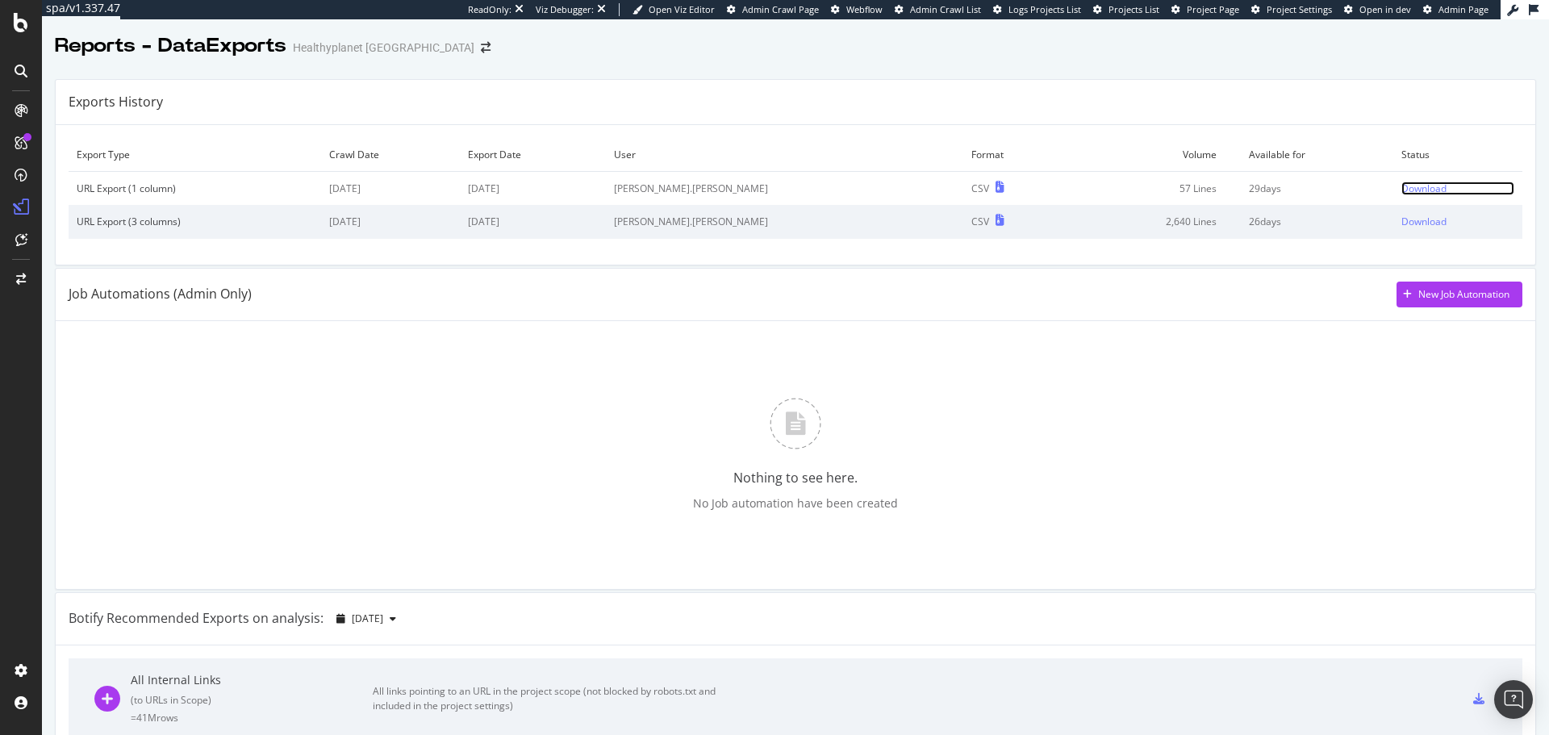
click at [1402, 186] on div "Download" at bounding box center [1424, 189] width 45 height 14
